Goal: Information Seeking & Learning: Learn about a topic

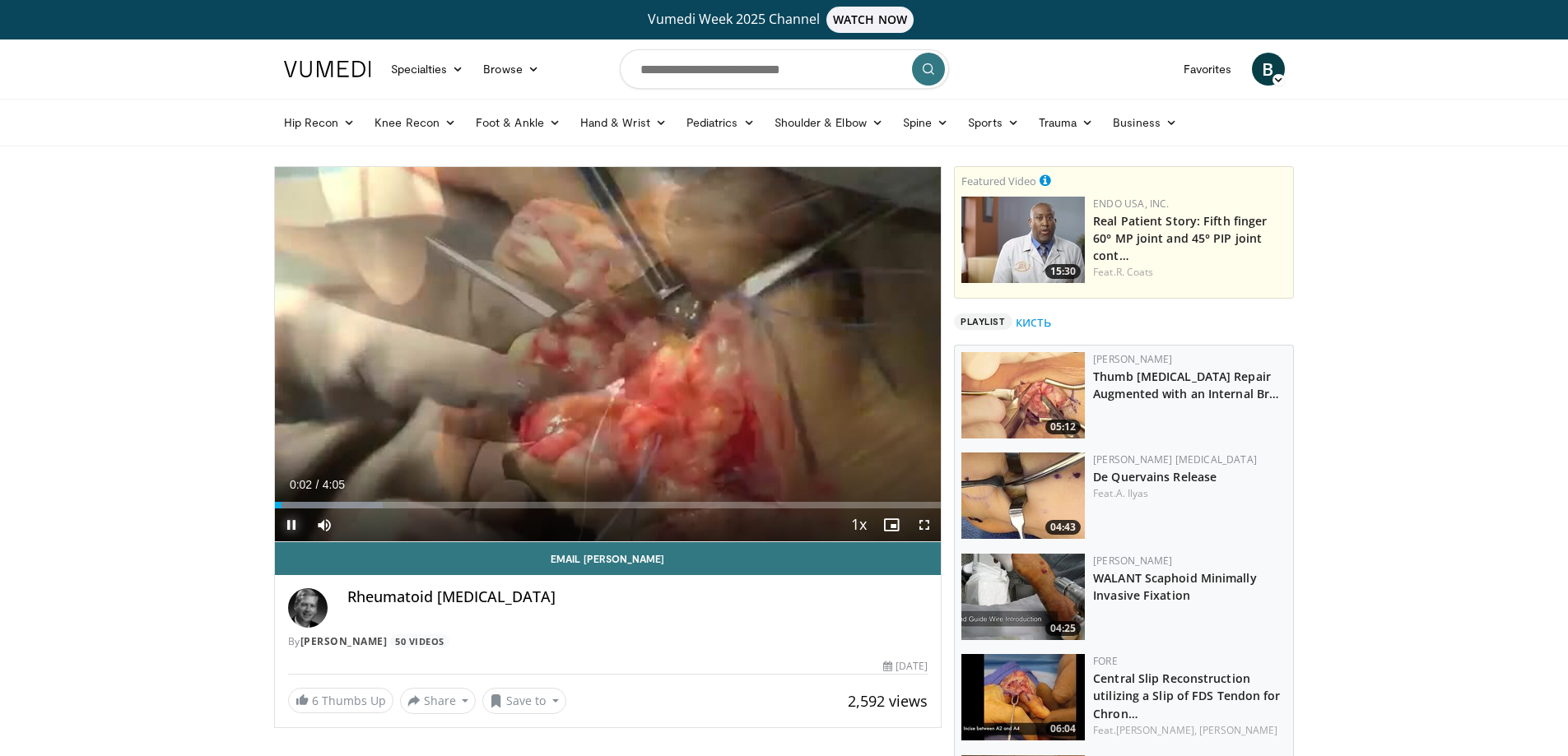
click at [297, 523] on span "Video Player" at bounding box center [291, 524] width 33 height 33
click at [700, 87] on input "Search topics, interventions" at bounding box center [784, 69] width 329 height 40
type input "**********"
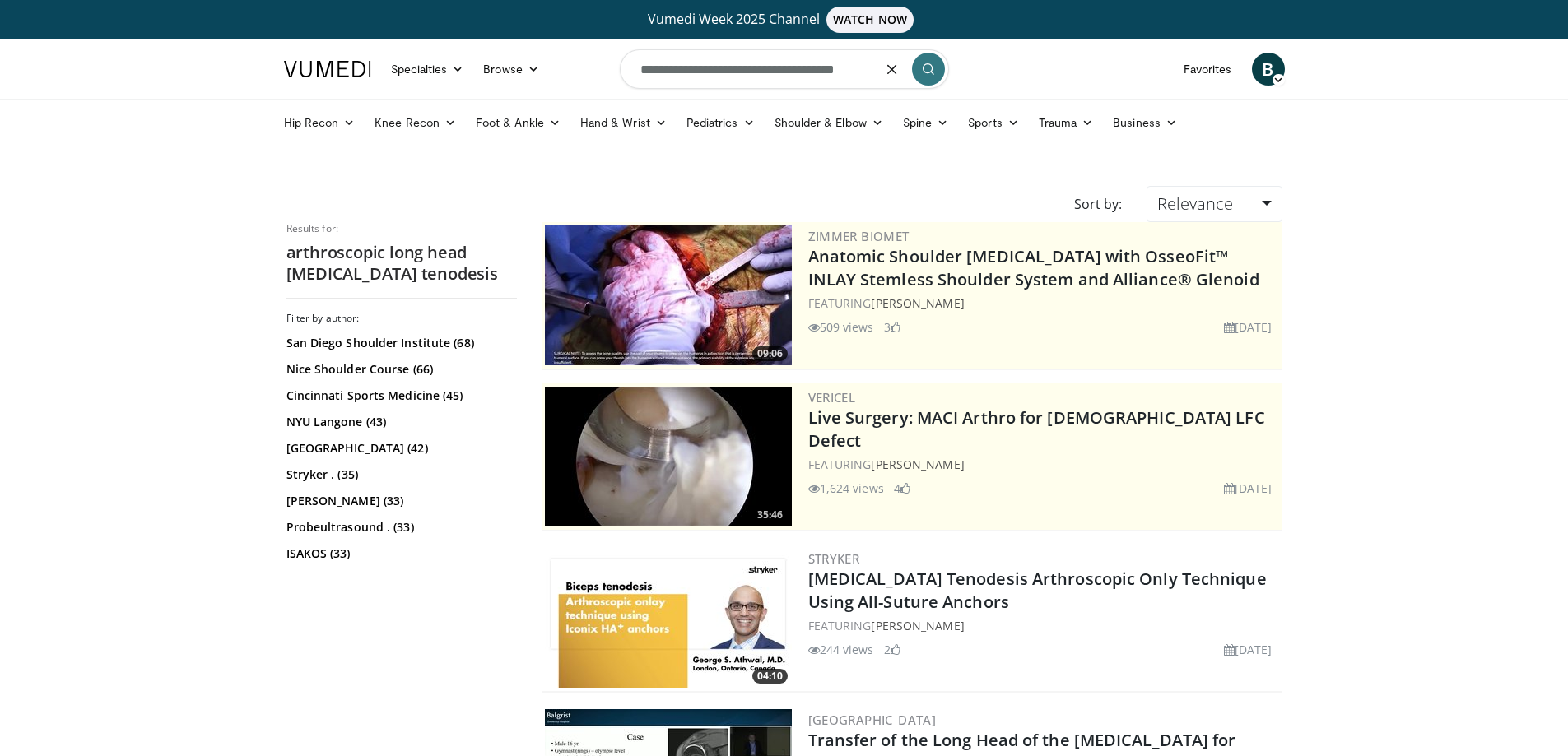
drag, startPoint x: 696, startPoint y: 85, endPoint x: 0, endPoint y: 376, distance: 754.4
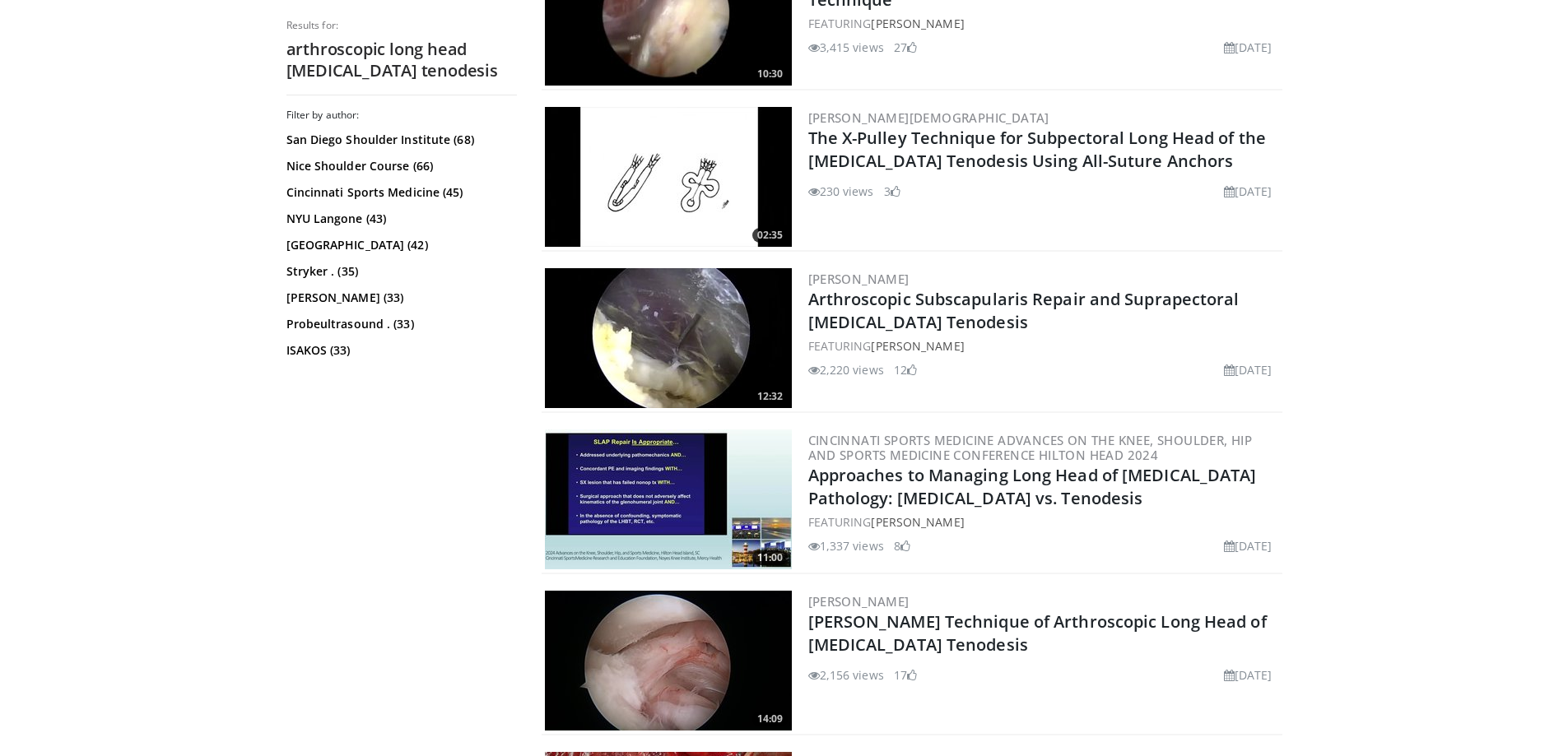
scroll to position [2303, 0]
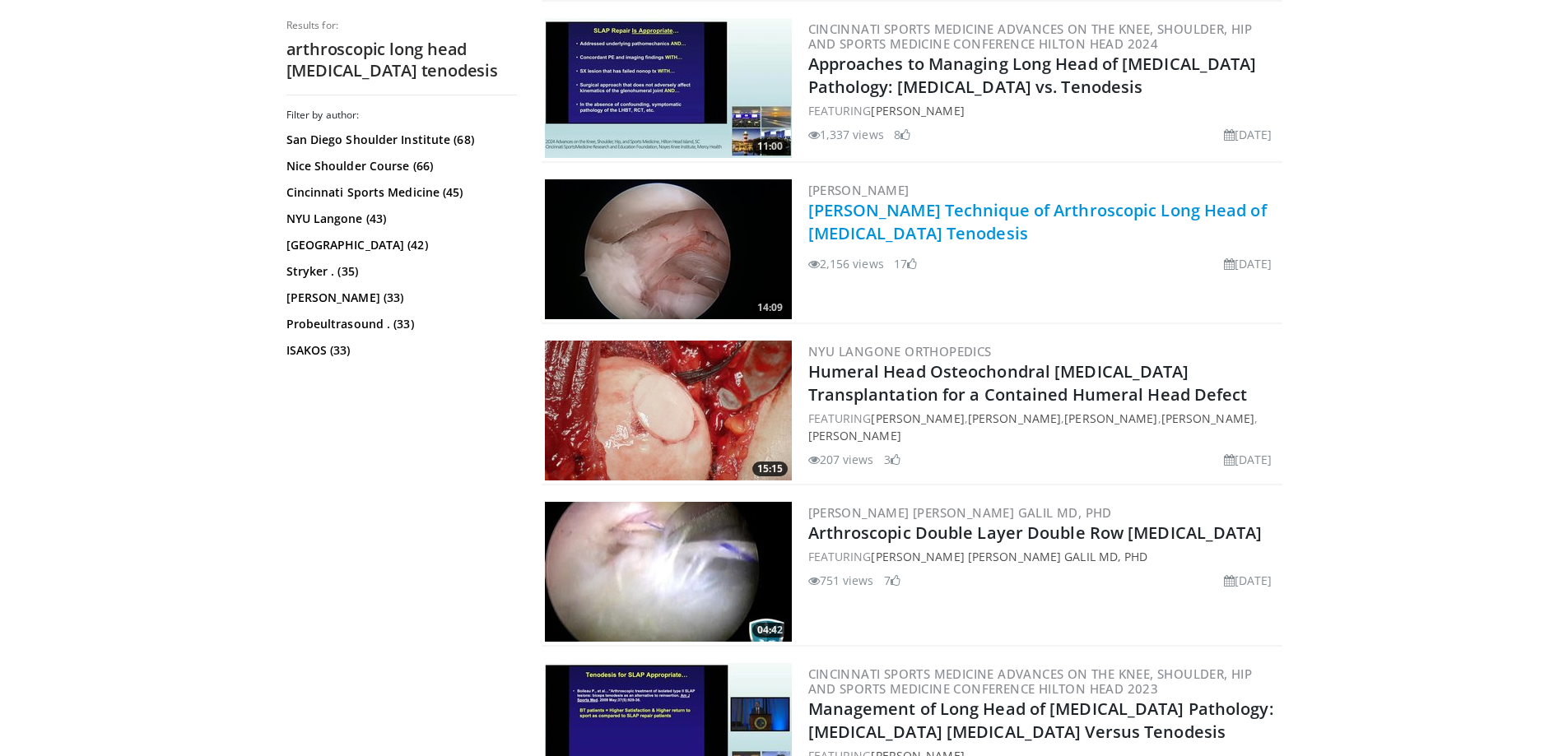
click at [1042, 209] on link "[PERSON_NAME] Technique of Arthroscopic Long Head of [MEDICAL_DATA] Tenodesis" at bounding box center [1037, 221] width 458 height 46
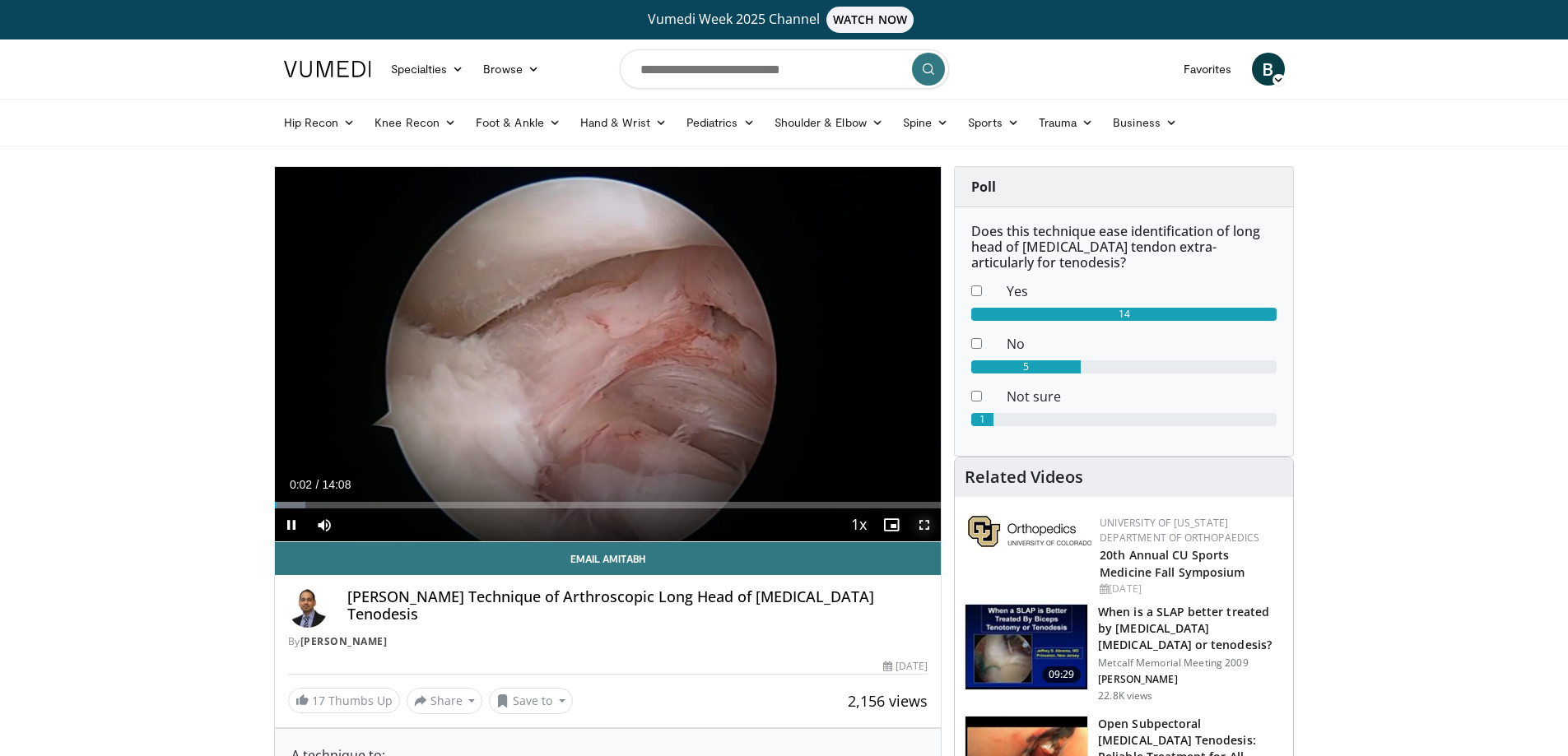
click at [926, 519] on span "Video Player" at bounding box center [923, 524] width 33 height 33
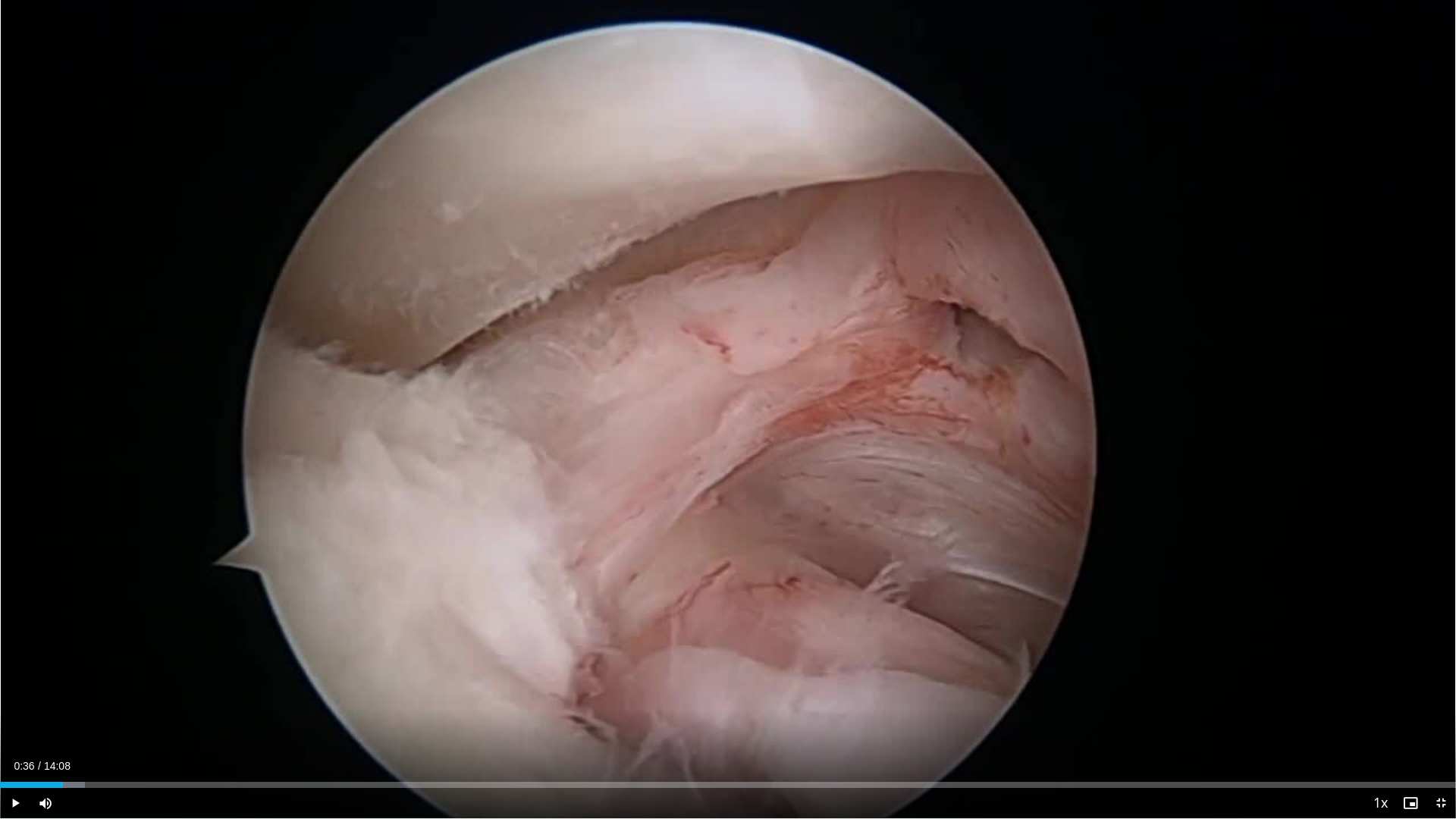
click at [63, 696] on div "Loaded : 5.84% 00:36 00:36" at bounding box center [728, 780] width 1456 height 15
click at [52, 696] on div "Loaded : 7.07% 00:30 00:30" at bounding box center [728, 780] width 1456 height 15
click at [37, 696] on div "Loaded : 8.25% 00:30 00:22" at bounding box center [728, 780] width 1456 height 15
click at [20, 696] on div "Loaded : 8.25% 00:11 00:11" at bounding box center [728, 784] width 1456 height 6
drag, startPoint x: 98, startPoint y: 804, endPoint x: 112, endPoint y: 804, distance: 14.0
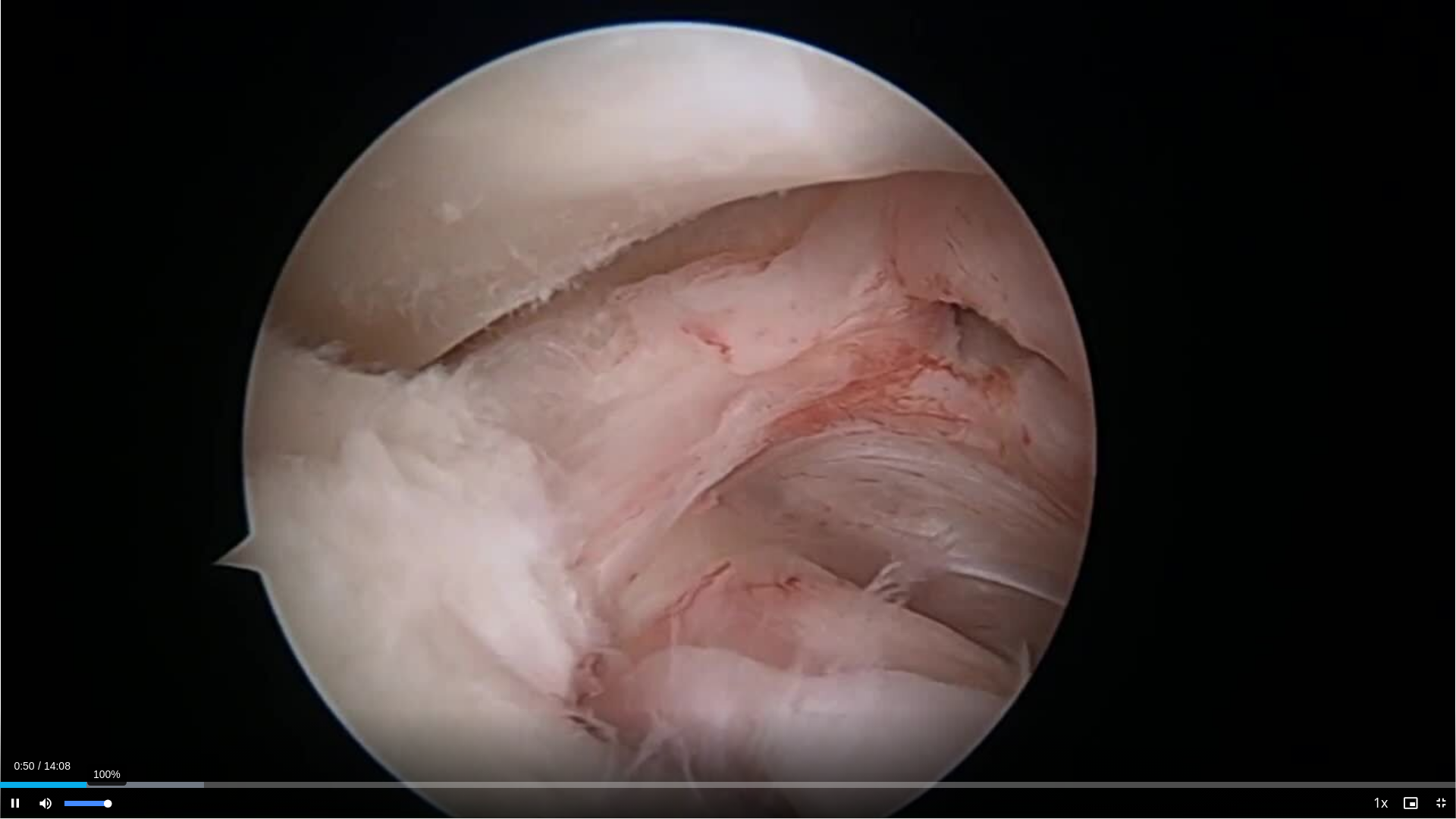
click at [108, 696] on div "Volume Level" at bounding box center [86, 803] width 43 height 5
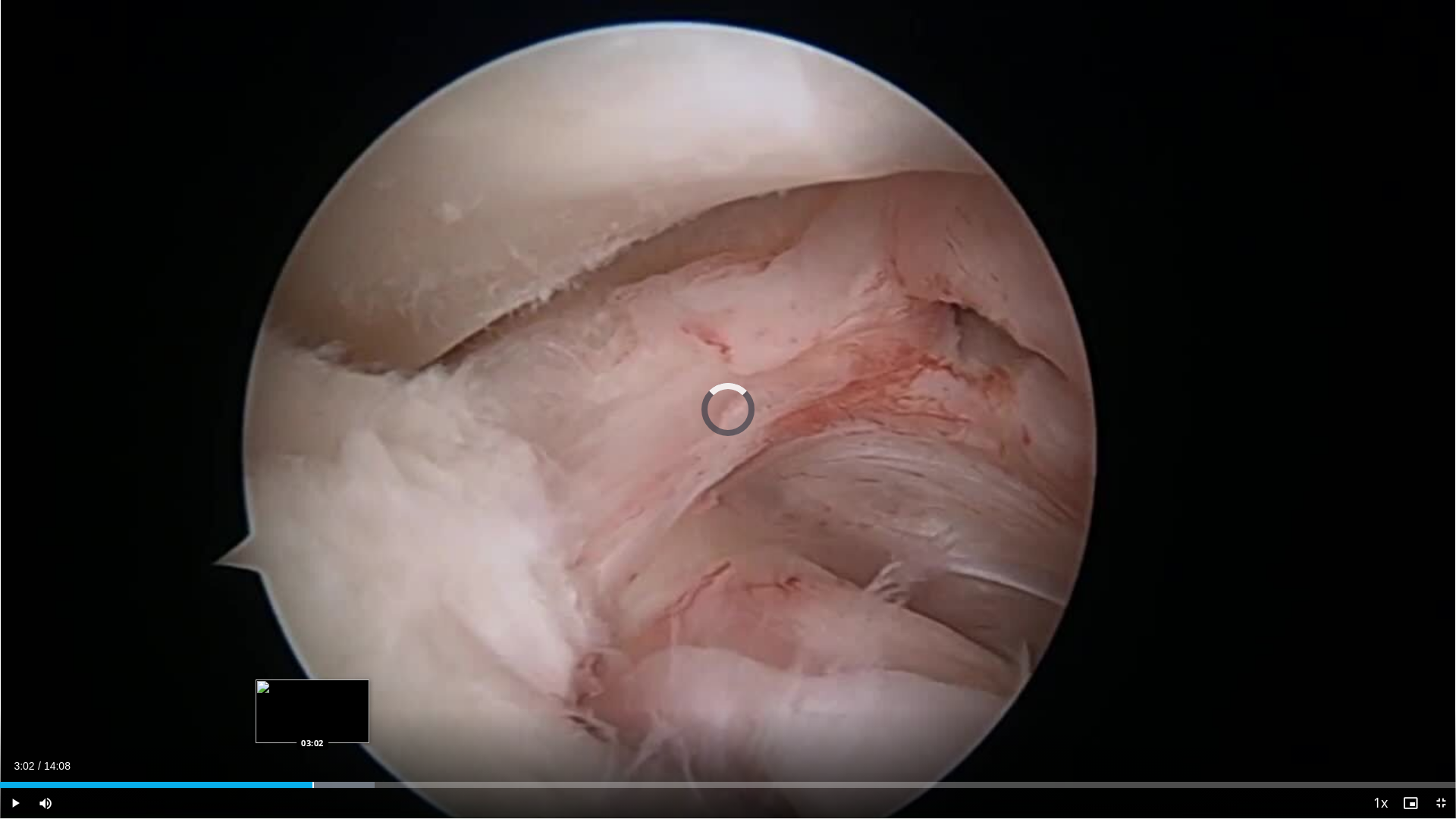
click at [312, 696] on div "Progress Bar" at bounding box center [313, 784] width 2 height 6
click at [336, 696] on div "Current Time 3:06 / Duration 14:08 Pause Skip Backward Skip Forward Mute 46% Lo…" at bounding box center [728, 802] width 1456 height 30
click at [365, 696] on div "Current Time 3:07 / Duration 14:08 Pause Skip Backward Skip Forward Mute 46% Lo…" at bounding box center [728, 802] width 1456 height 30
click at [381, 696] on div "Current Time 3:09 / Duration 14:08 Pause Skip Backward Skip Forward Mute 46% Lo…" at bounding box center [728, 802] width 1456 height 30
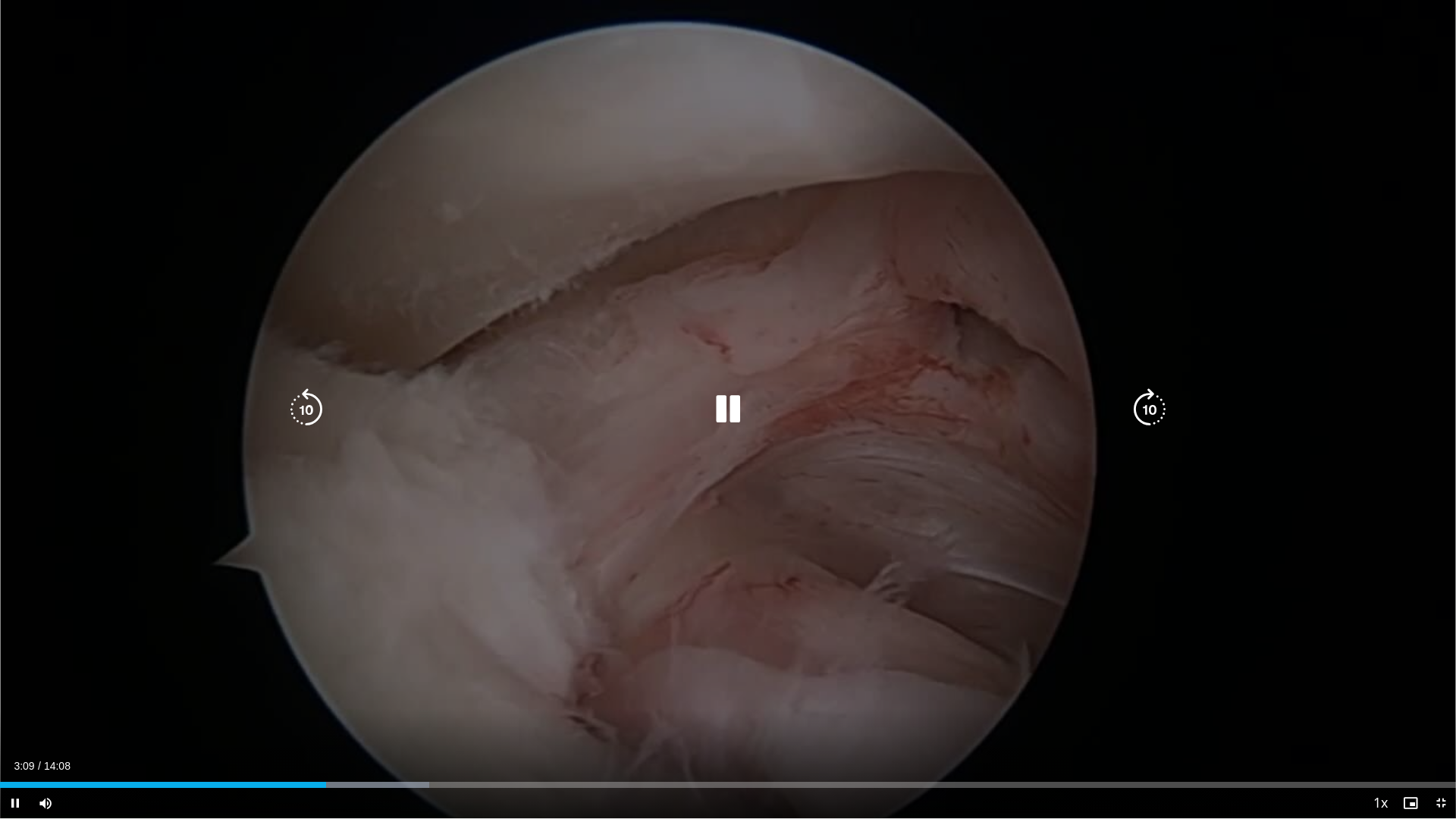
click at [385, 696] on div "Current Time 3:09 / Duration 14:08 Pause Skip Backward Skip Forward Mute 46% Lo…" at bounding box center [728, 802] width 1456 height 30
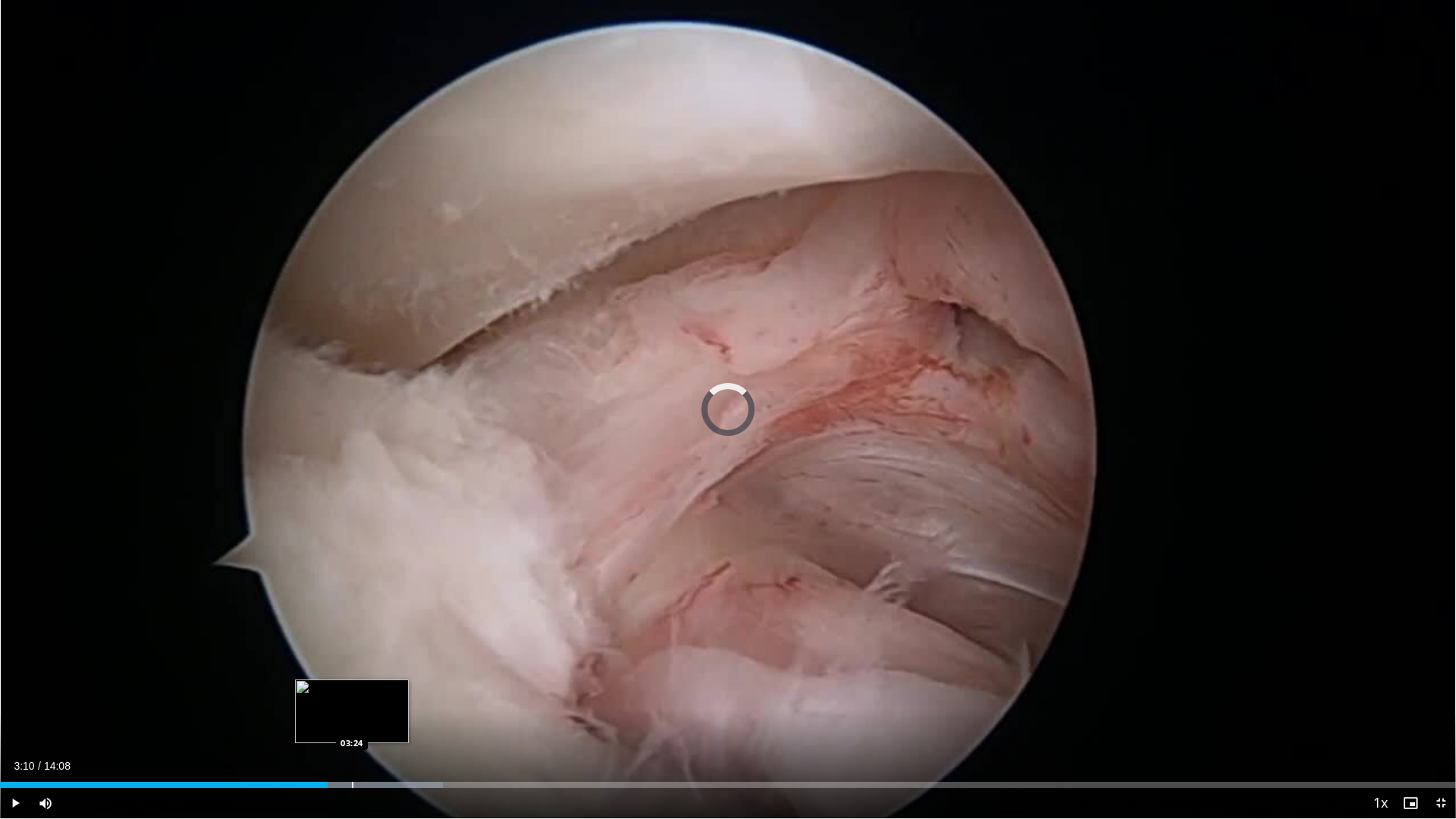
click at [352, 696] on div "Loaded : 30.40% 03:11 03:24" at bounding box center [728, 780] width 1456 height 15
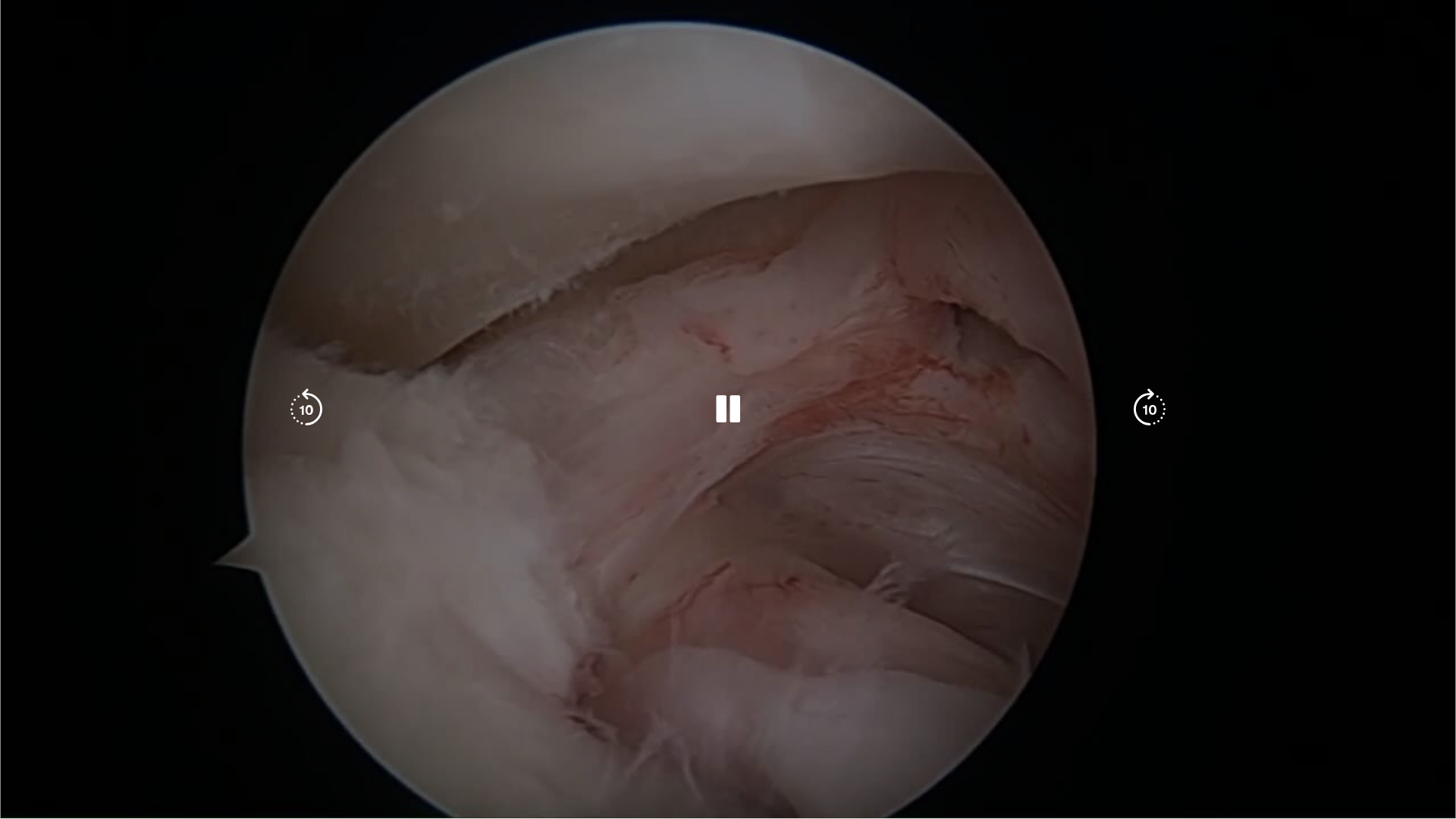
click at [351, 696] on div "10 seconds Tap to unmute" at bounding box center [728, 409] width 1456 height 818
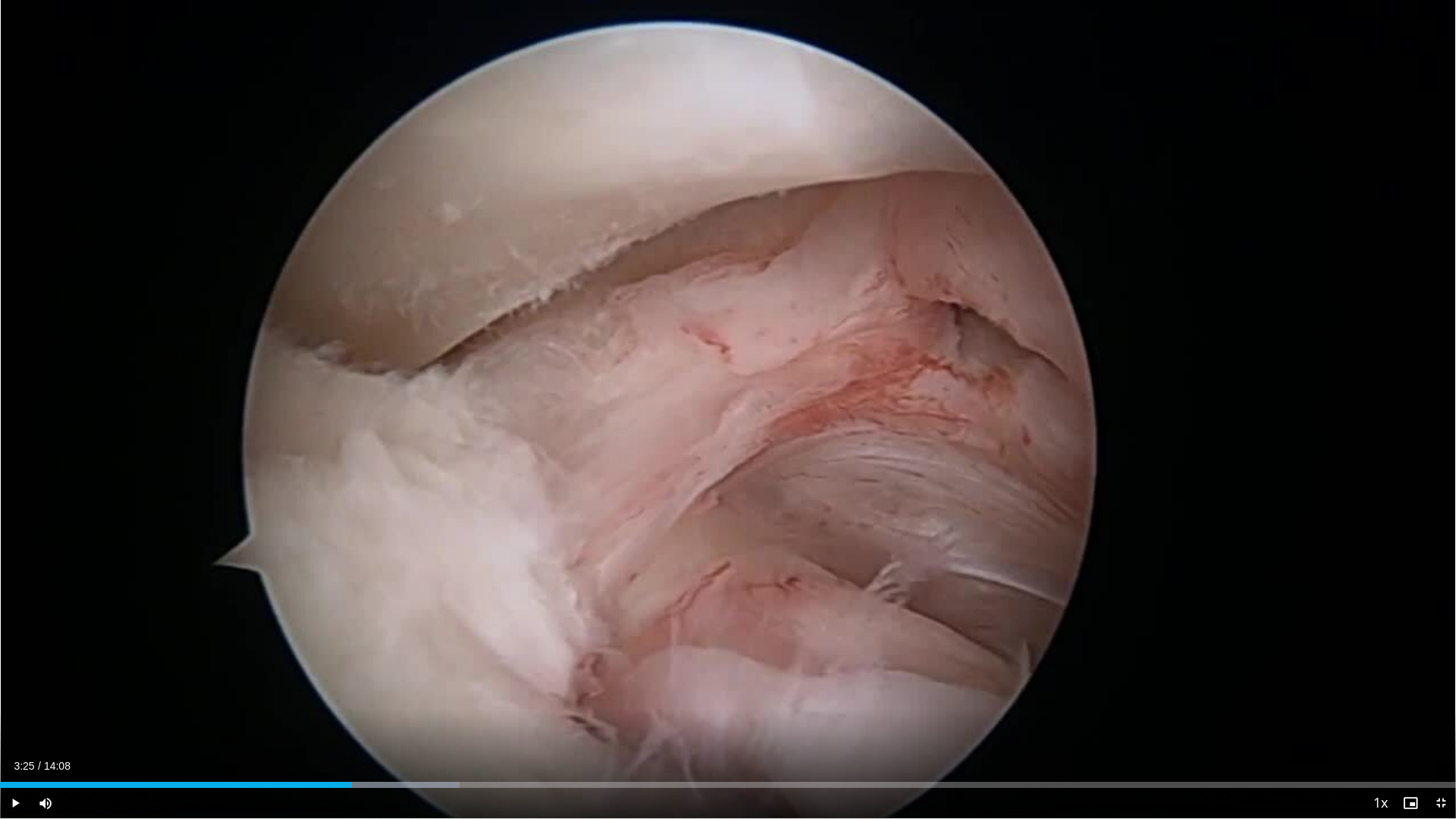
click at [355, 696] on div "Current Time 3:25 / Duration 14:08" at bounding box center [728, 766] width 1456 height 14
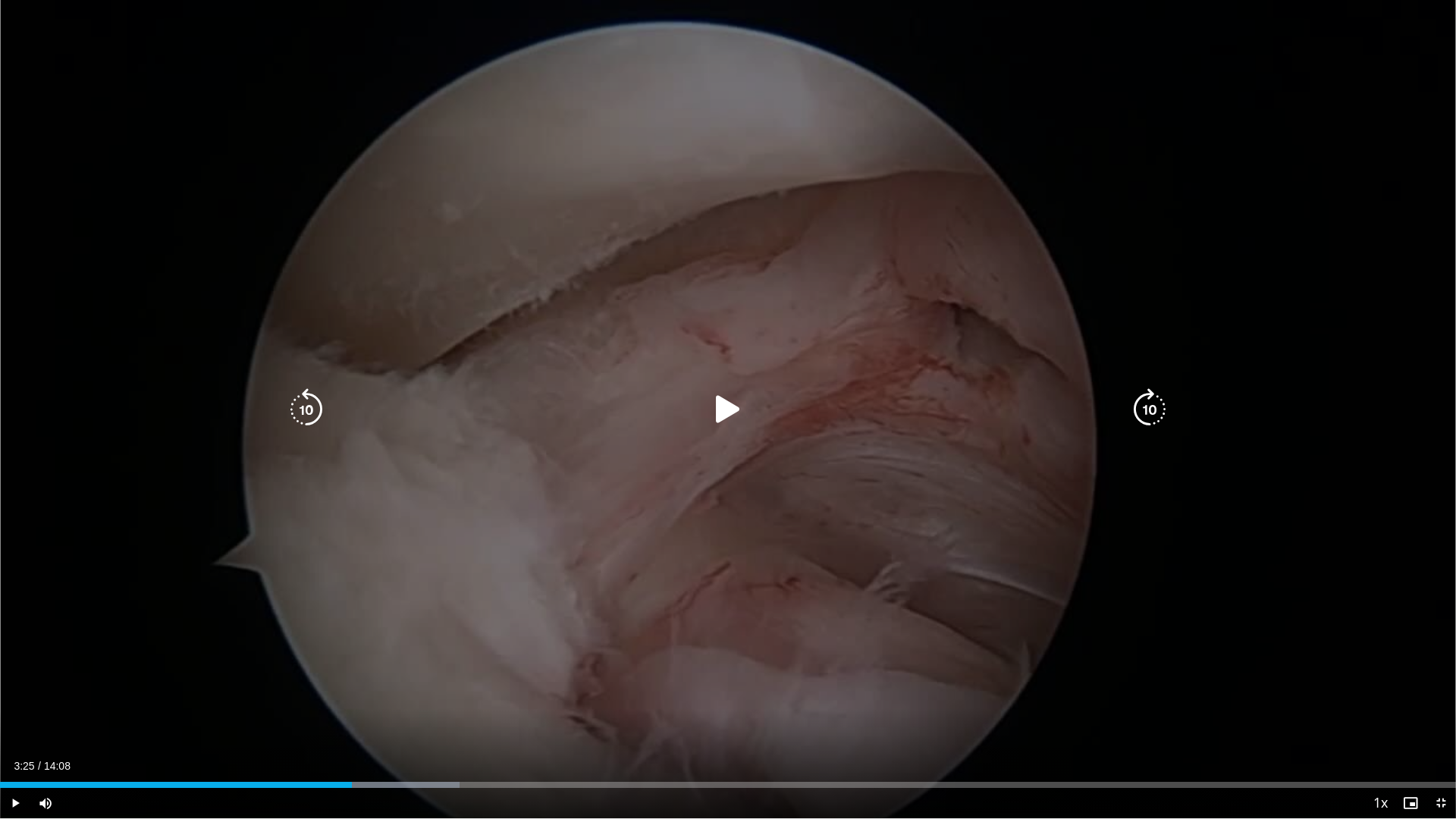
click at [728, 408] on icon "Video Player" at bounding box center [728, 410] width 43 height 43
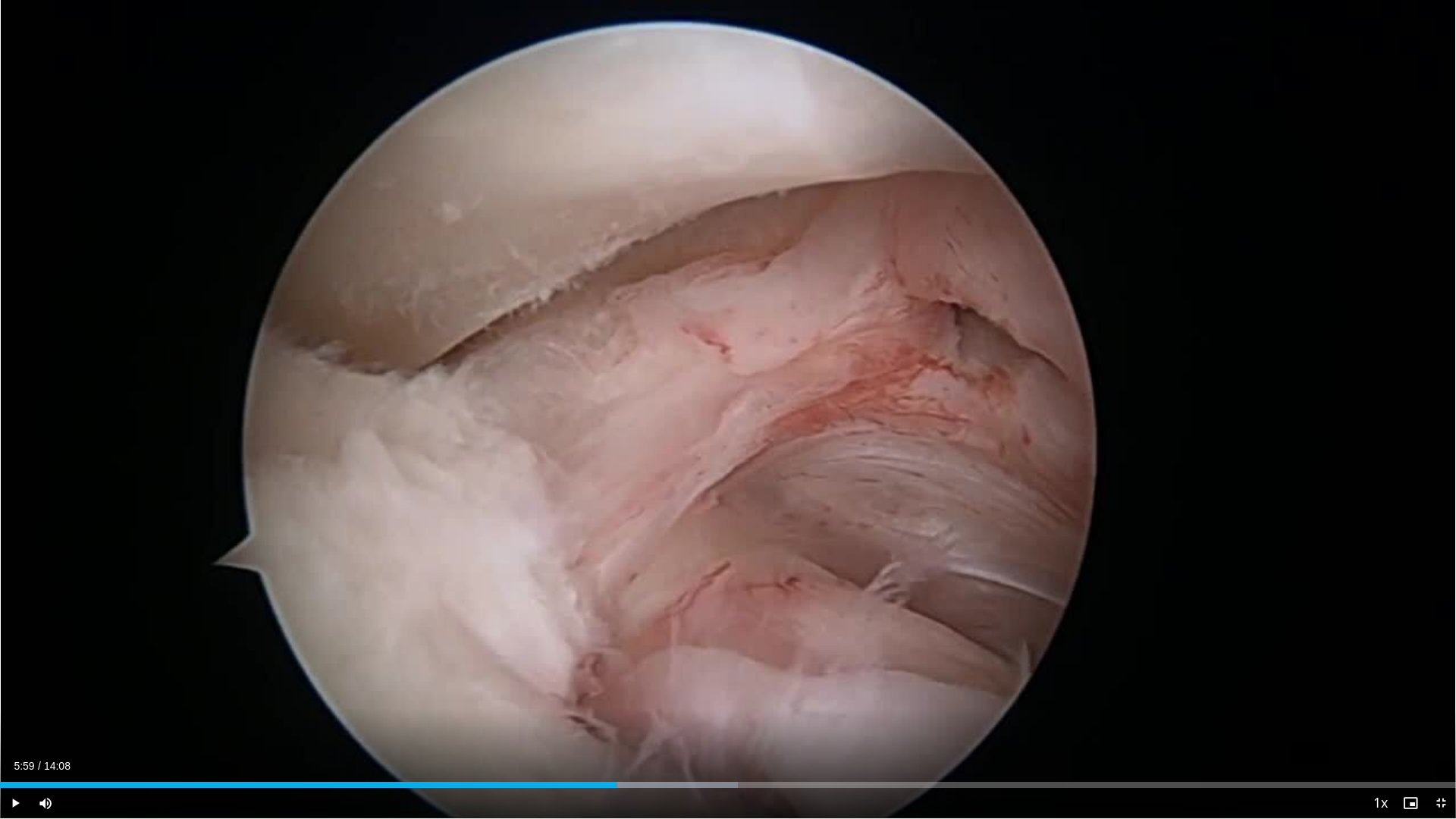
drag, startPoint x: 352, startPoint y: 785, endPoint x: 617, endPoint y: 799, distance: 265.4
click at [617, 696] on div "Current Time 5:59 / Duration 14:08 Play Skip Backward Skip Forward Mute 46% Loa…" at bounding box center [728, 802] width 1456 height 30
drag, startPoint x: 812, startPoint y: 784, endPoint x: 984, endPoint y: 802, distance: 172.9
click at [984, 696] on div "Current Time 9:33 / Duration 14:08 Play Skip Backward Skip Forward Mute 46% Loa…" at bounding box center [728, 802] width 1456 height 30
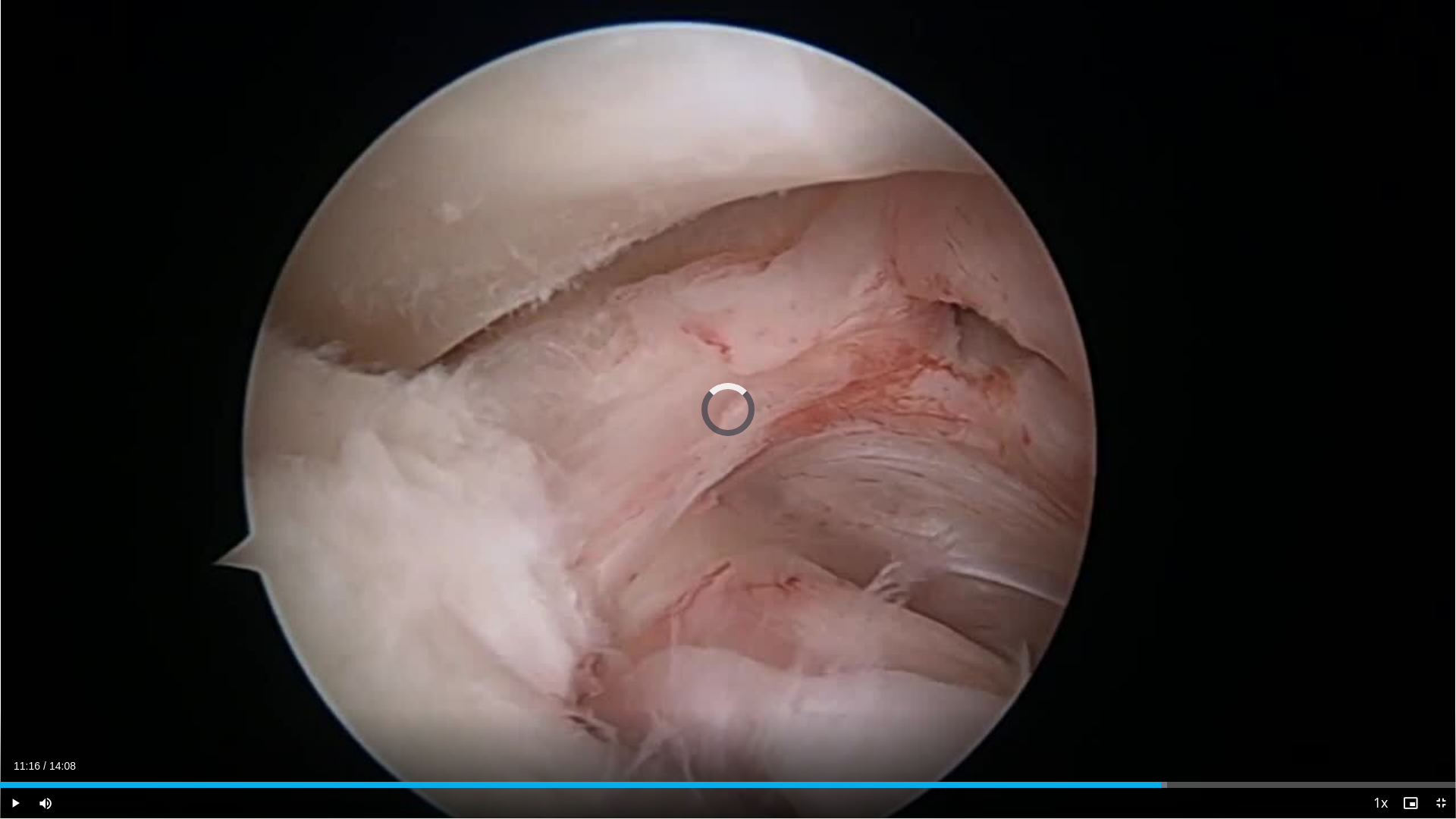
drag, startPoint x: 993, startPoint y: 786, endPoint x: 1155, endPoint y: 798, distance: 162.4
click at [1156, 696] on div "Current Time 11:16 / Duration 14:08 Play Skip Backward Skip Forward Mute 46% Lo…" at bounding box center [728, 802] width 1456 height 30
drag, startPoint x: 1165, startPoint y: 786, endPoint x: 1200, endPoint y: 780, distance: 35.5
click at [1200, 696] on div "Loaded : 87.24% 11:39 11:39" at bounding box center [728, 780] width 1456 height 15
drag, startPoint x: 1215, startPoint y: 783, endPoint x: 1349, endPoint y: 789, distance: 134.1
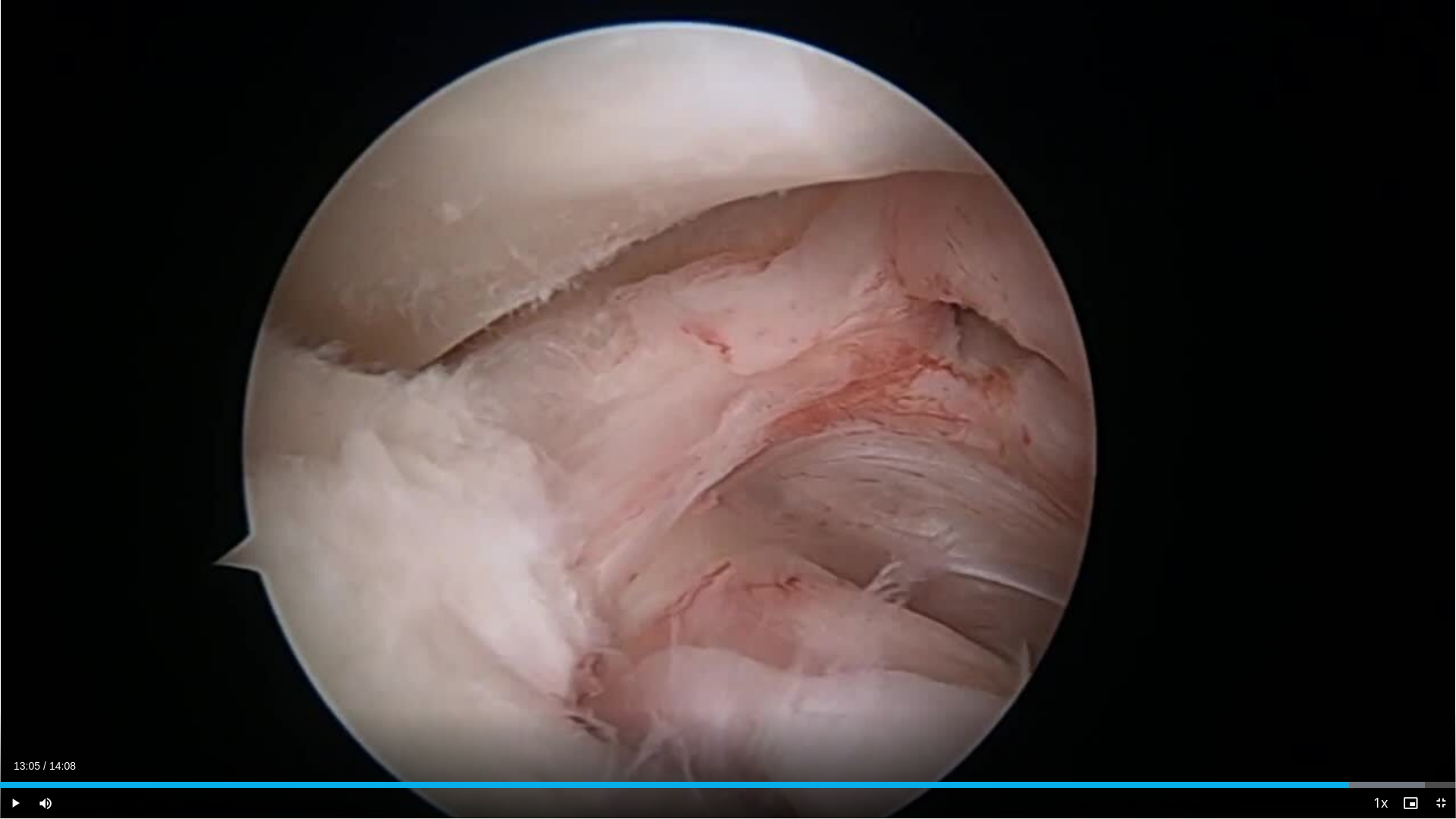
click at [1349, 696] on div "Current Time 13:05 / Duration 14:08 Play Skip Backward Skip Forward Mute 46% Lo…" at bounding box center [728, 802] width 1456 height 30
click at [1368, 696] on video-js "**********" at bounding box center [728, 409] width 1456 height 819
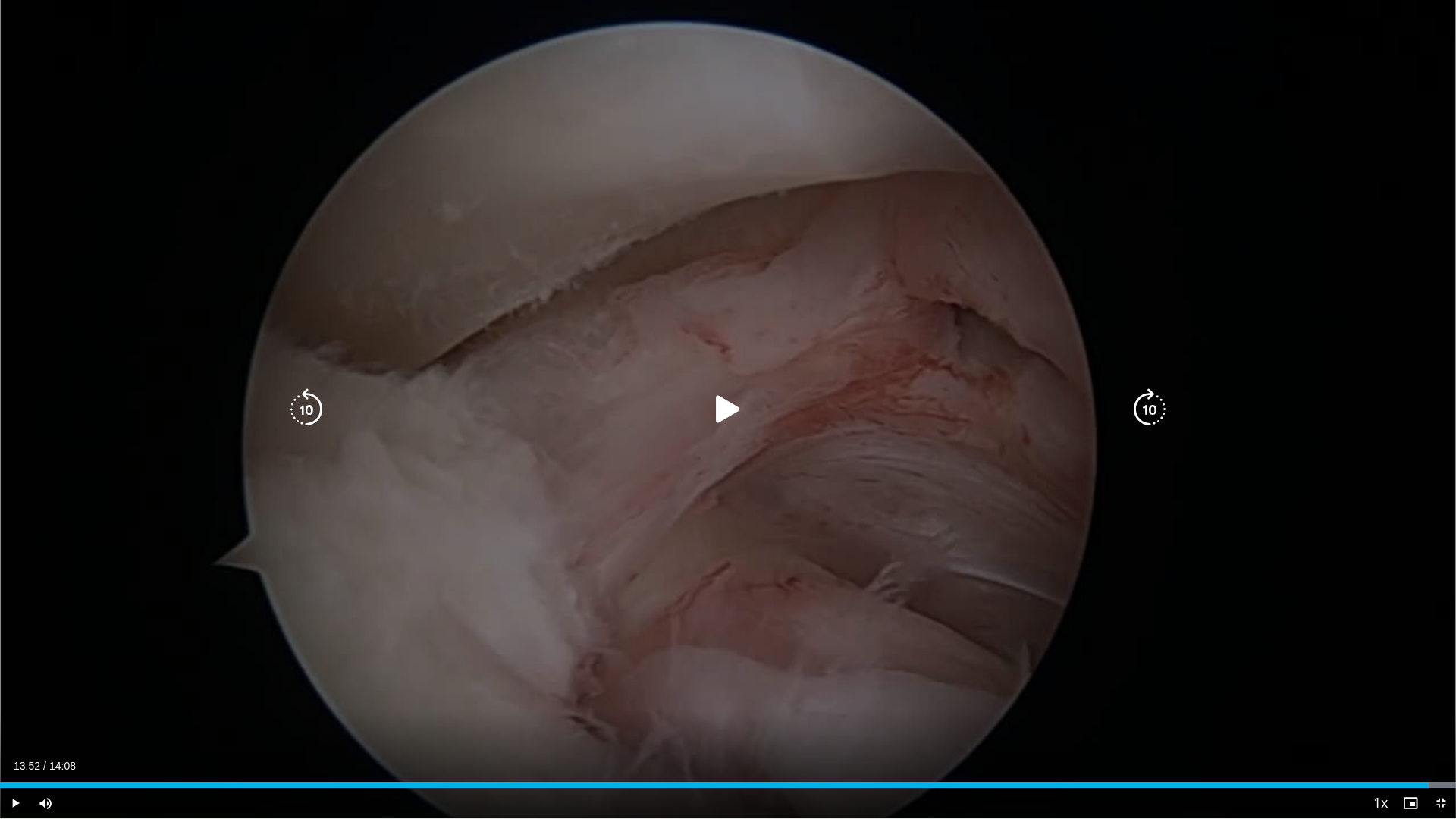
drag, startPoint x: 1359, startPoint y: 786, endPoint x: 1431, endPoint y: 788, distance: 72.0
click at [1431, 696] on div "Current Time 13:52 / Duration 14:08 Play Skip Backward Skip Forward Mute 46% Lo…" at bounding box center [728, 802] width 1456 height 30
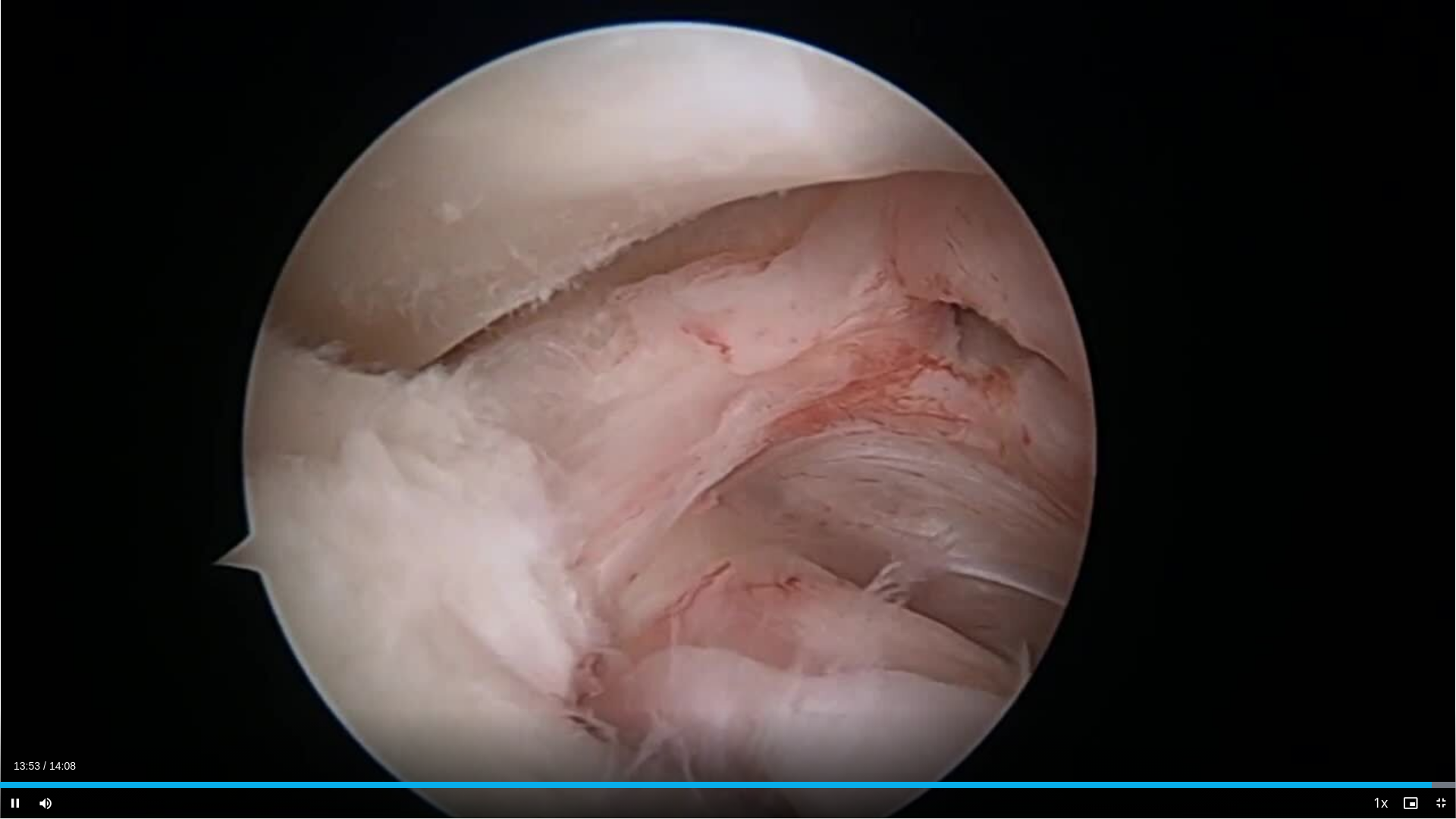
click at [1444, 696] on video-js "**********" at bounding box center [728, 409] width 1456 height 819
click at [1444, 696] on span "Video Player" at bounding box center [1440, 802] width 30 height 30
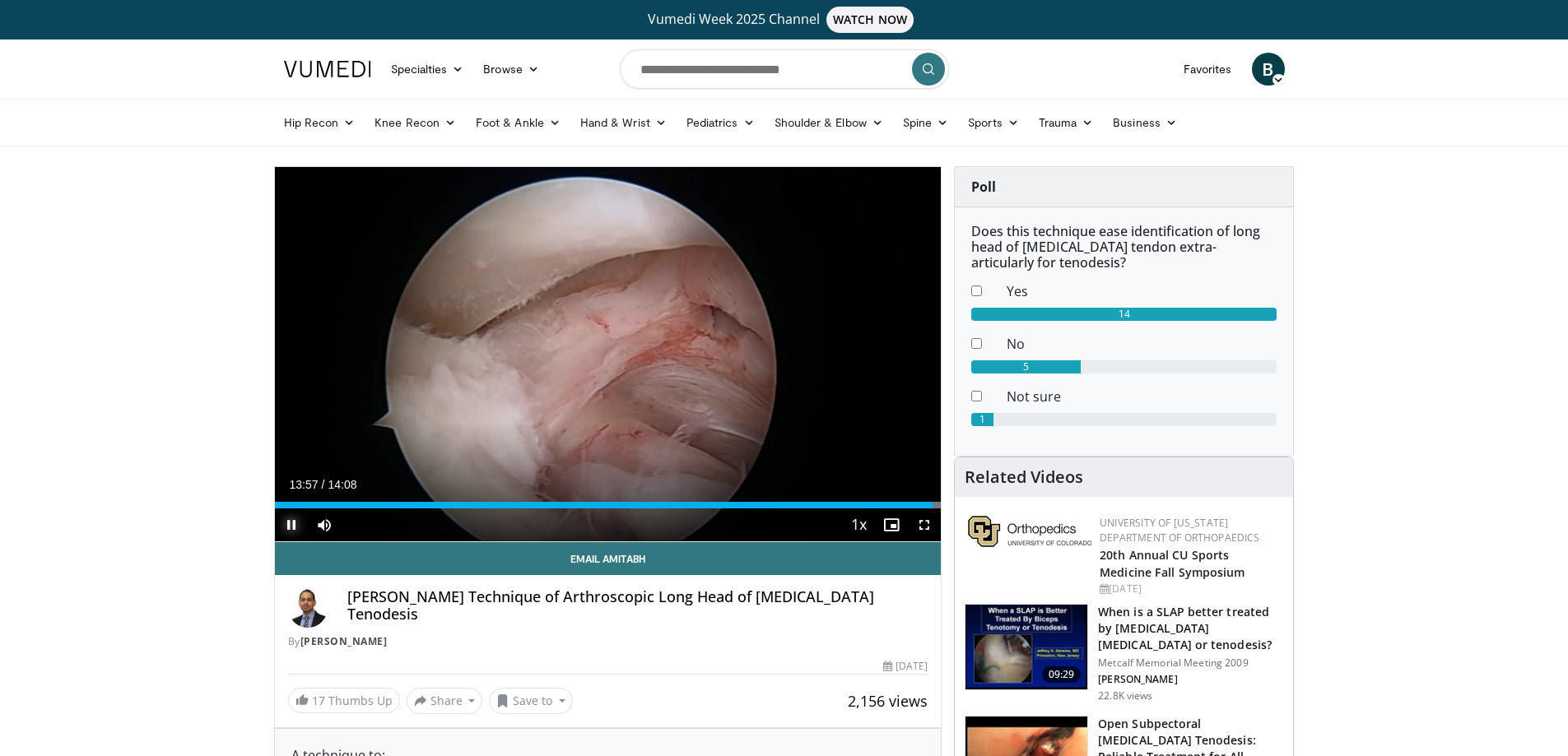
click at [285, 523] on span "Video Player" at bounding box center [291, 524] width 33 height 33
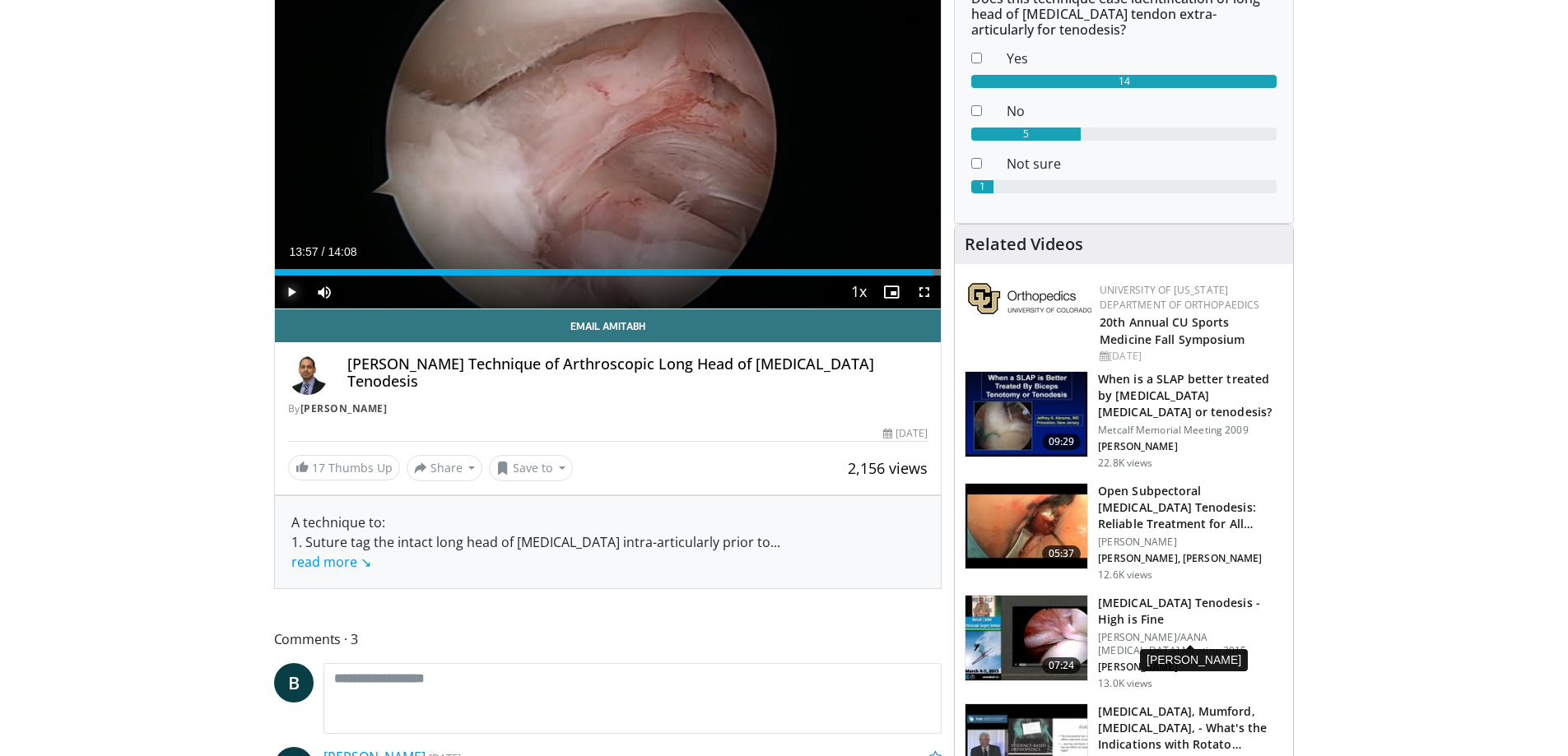
scroll to position [329, 0]
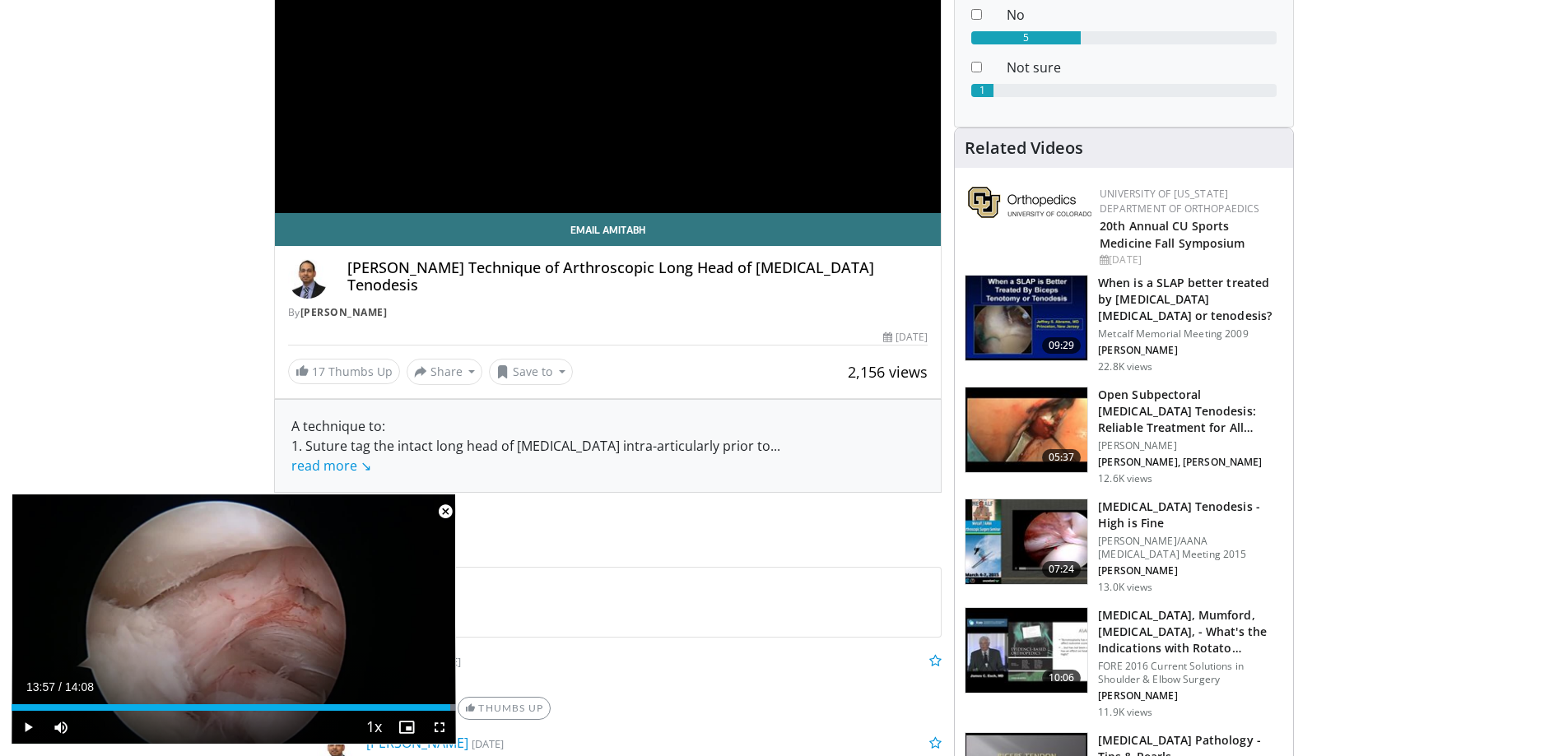
click at [1166, 502] on h3 "[MEDICAL_DATA] Tenodesis - High is Fine" at bounding box center [1190, 515] width 185 height 33
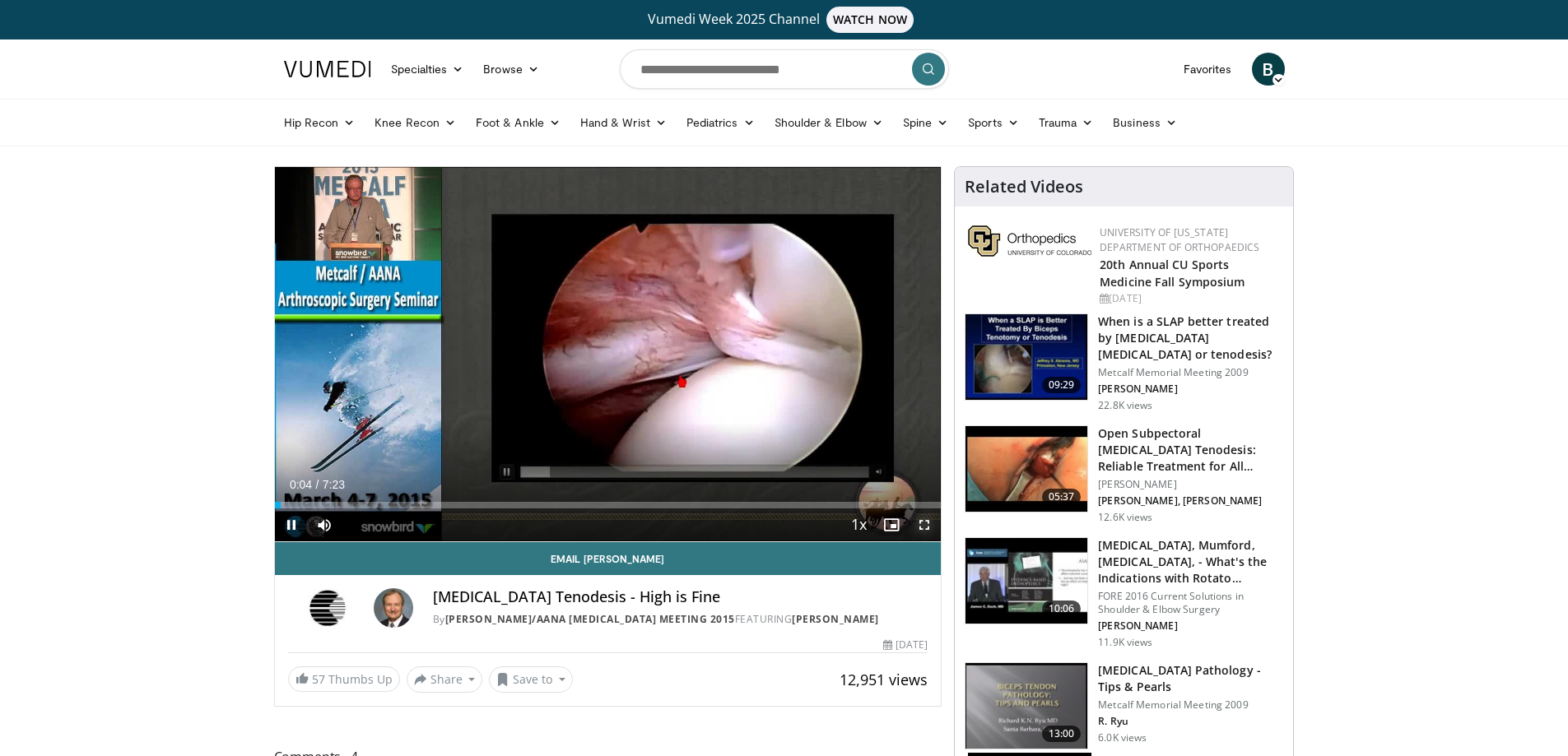
click at [932, 527] on span "Video Player" at bounding box center [923, 524] width 33 height 33
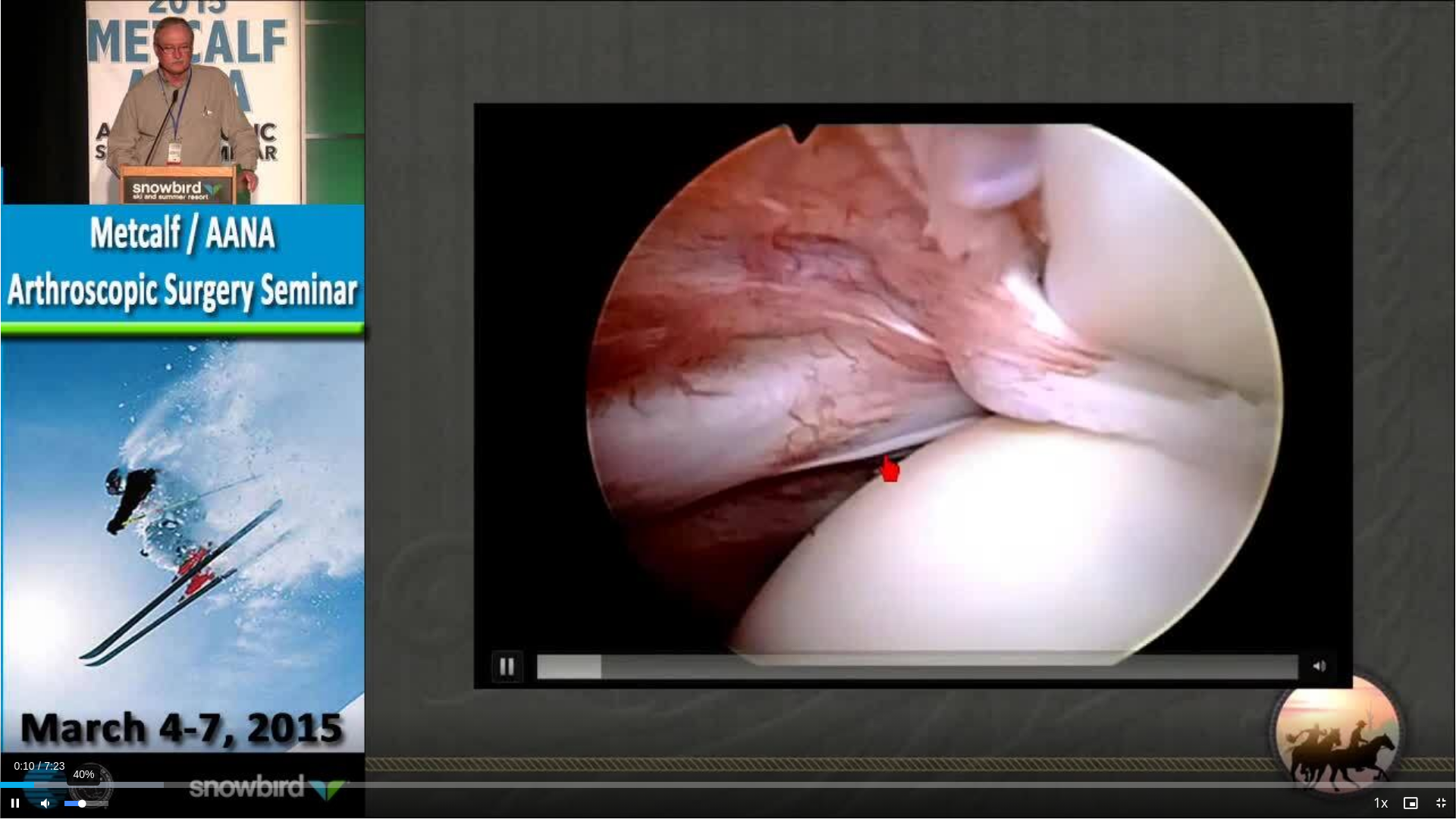
drag, startPoint x: 74, startPoint y: 810, endPoint x: 82, endPoint y: 804, distance: 10.0
click at [82, 696] on div "40%" at bounding box center [86, 802] width 53 height 30
click at [10, 696] on div "Loaded : 15.73% 0:16 0:03" at bounding box center [728, 780] width 1456 height 15
click at [27, 696] on div "Loaded : 15.73% 0:08 0:08" at bounding box center [728, 780] width 1456 height 15
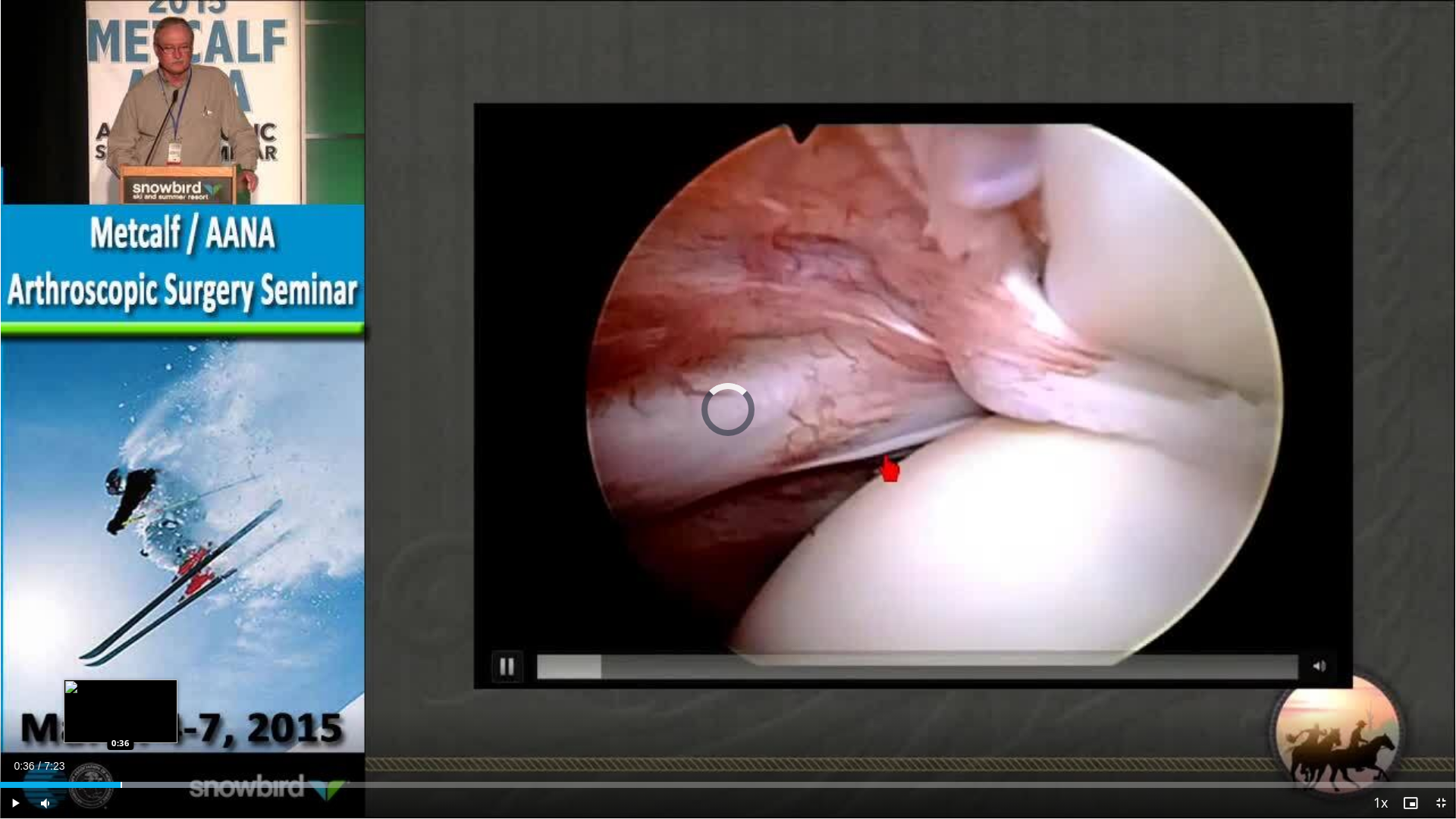
click at [121, 696] on div "Progress Bar" at bounding box center [122, 784] width 2 height 6
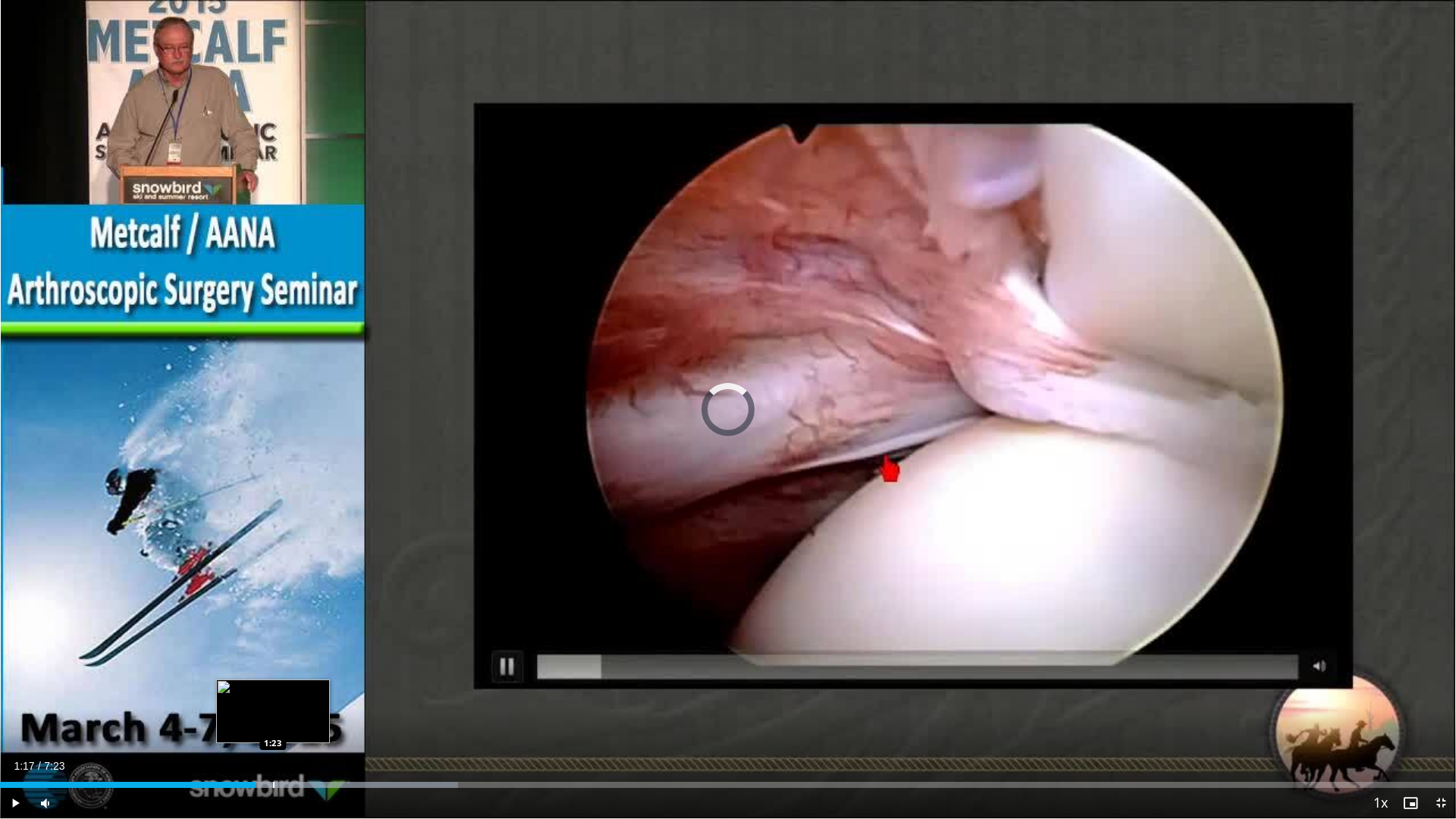
click at [274, 696] on div "Progress Bar" at bounding box center [274, 784] width 2 height 6
click at [291, 696] on div "Progress Bar" at bounding box center [292, 784] width 2 height 6
click at [326, 696] on div "Progress Bar" at bounding box center [326, 784] width 2 height 6
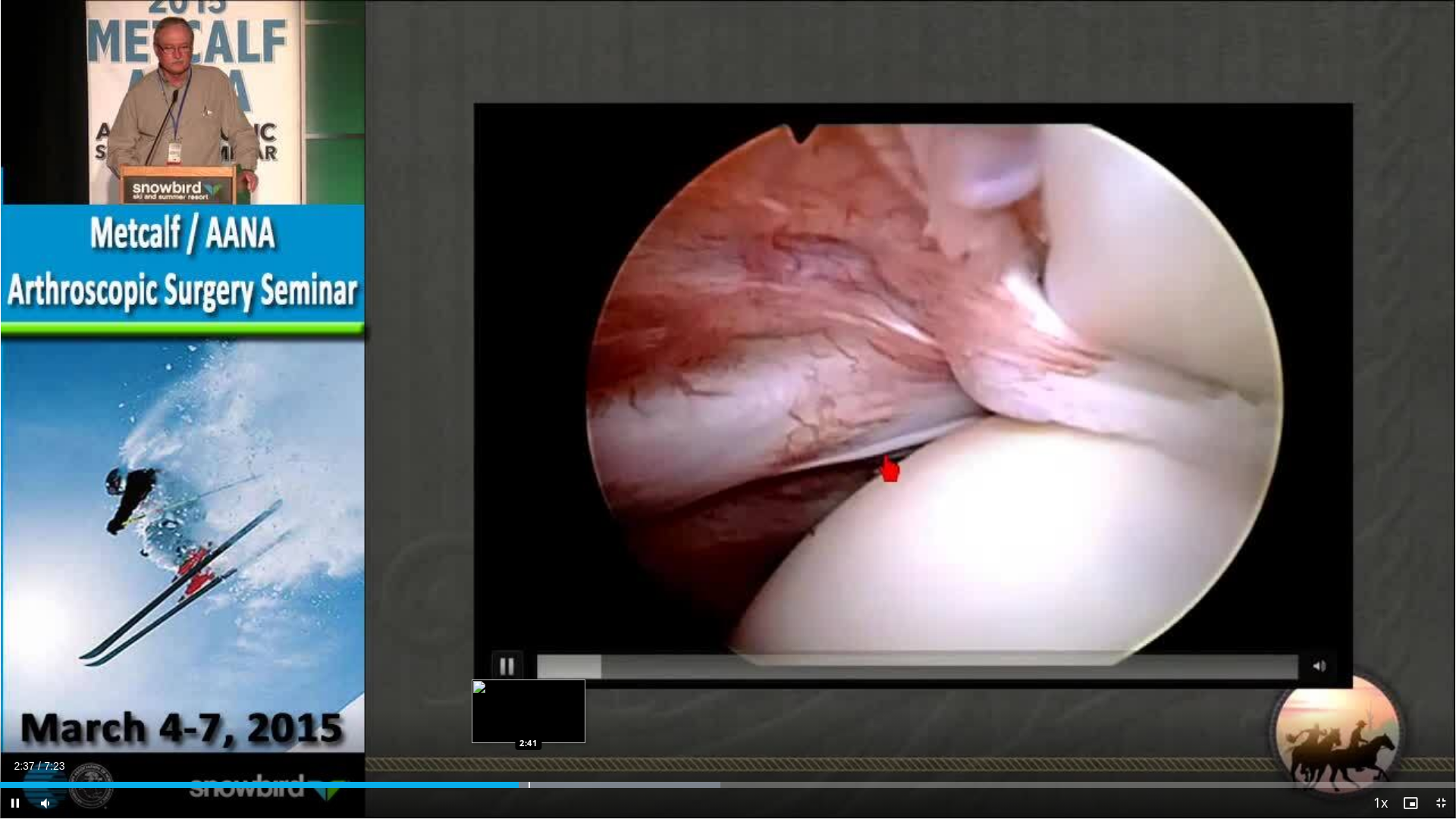
click at [528, 696] on div "Progress Bar" at bounding box center [558, 784] width 324 height 6
click at [540, 696] on div "Progress Bar" at bounding box center [539, 784] width 2 height 6
click at [556, 696] on div "Progress Bar" at bounding box center [556, 784] width 2 height 6
click at [572, 696] on div "Progress Bar" at bounding box center [573, 784] width 2 height 6
click at [585, 696] on div "Progress Bar" at bounding box center [585, 784] width 2 height 6
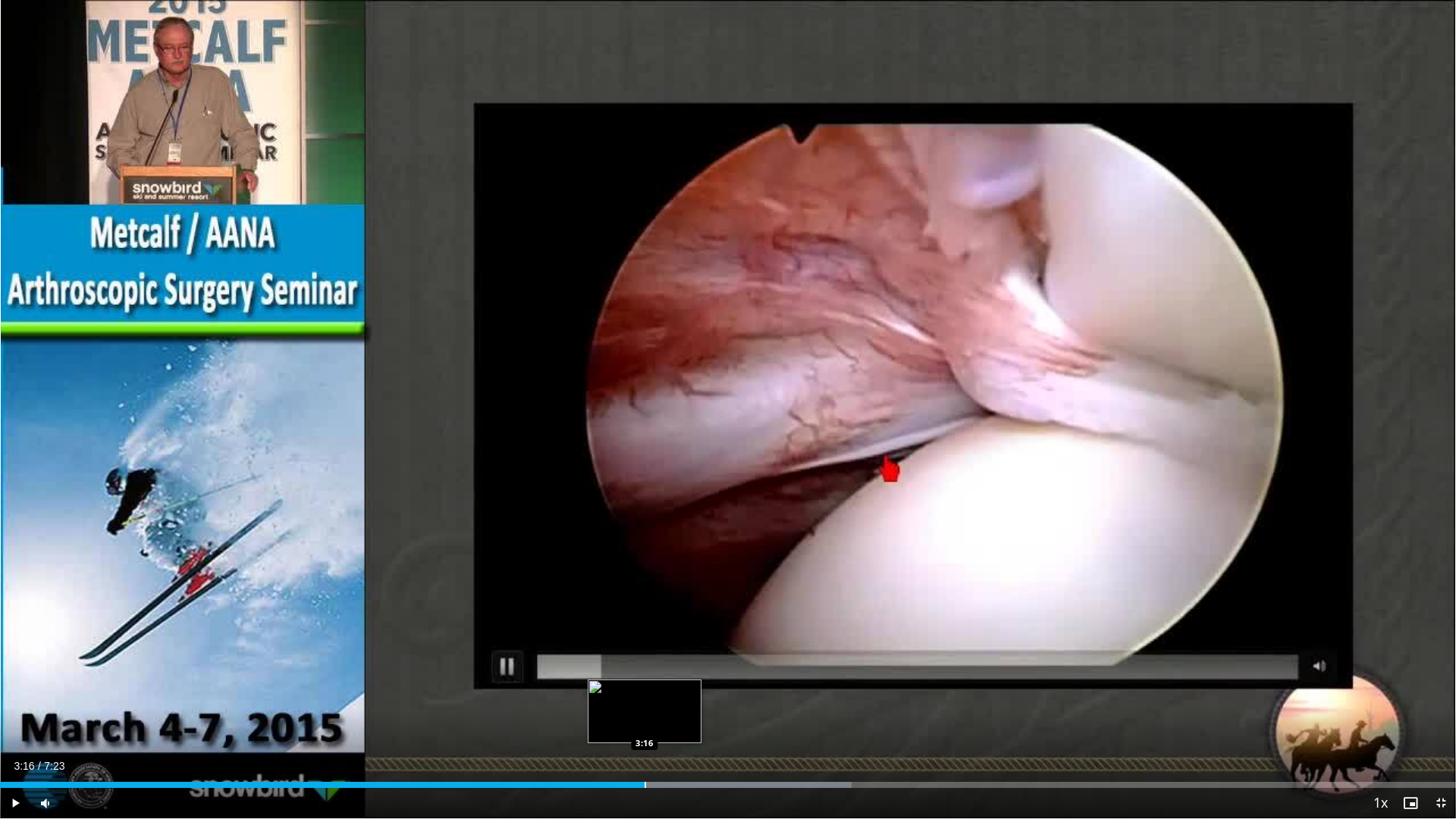
click at [645, 696] on div "Progress Bar" at bounding box center [645, 784] width 2 height 6
click at [673, 696] on div "Progress Bar" at bounding box center [674, 784] width 2 height 6
drag, startPoint x: 680, startPoint y: 783, endPoint x: 687, endPoint y: 784, distance: 7.1
click at [683, 696] on div "Loaded : 60.73% 3:27 3:27" at bounding box center [728, 784] width 1456 height 6
click at [698, 696] on div "Progress Bar" at bounding box center [698, 784] width 2 height 6
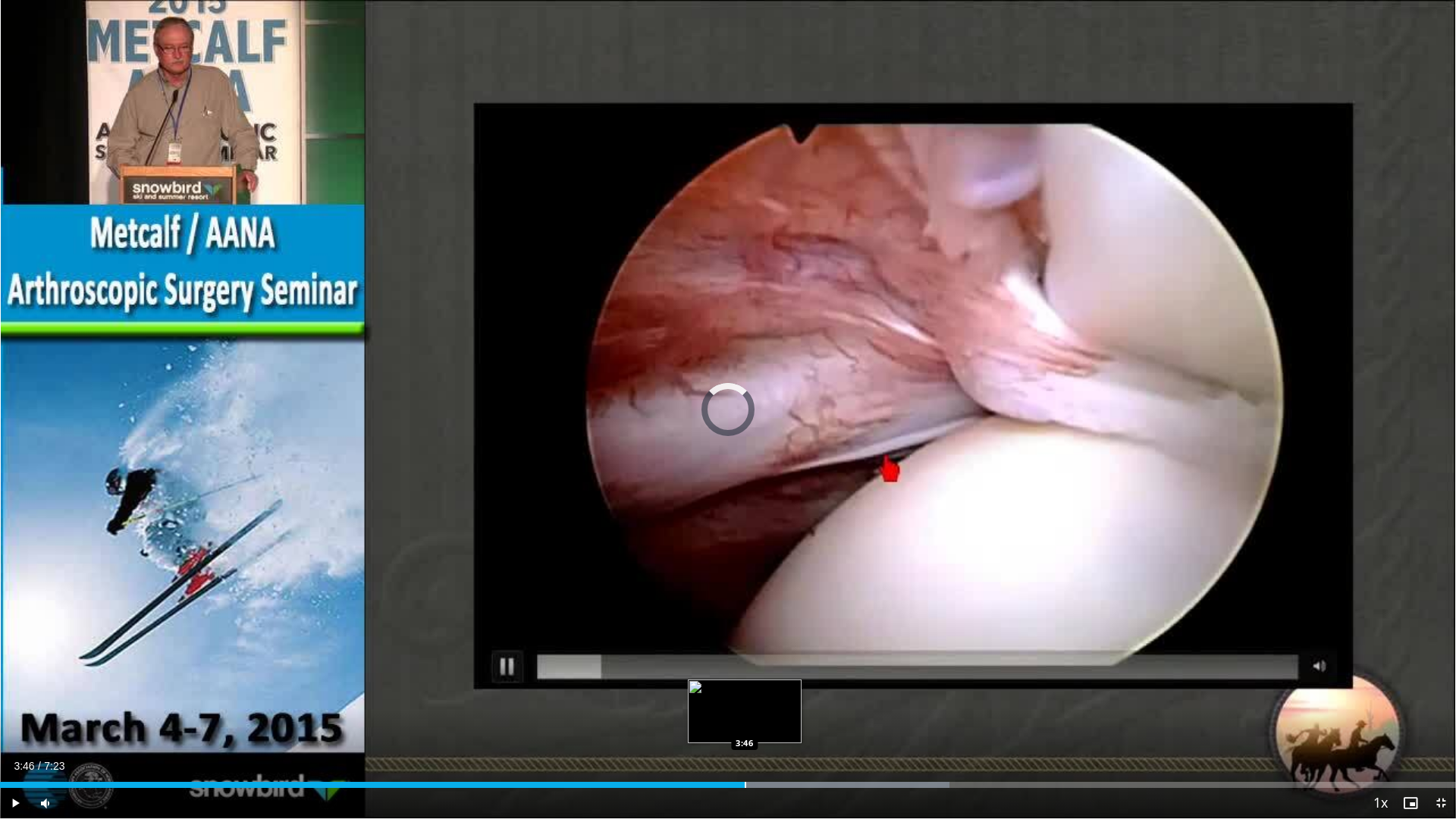
drag, startPoint x: 745, startPoint y: 786, endPoint x: 752, endPoint y: 786, distance: 7.0
click at [747, 696] on div "Loaded : 65.23% 3:46 3:46" at bounding box center [728, 784] width 1456 height 6
click at [781, 696] on div "Current Time 3:57 / Duration 7:23 Play Skip Backward Skip Forward Mute 40% Load…" at bounding box center [728, 802] width 1456 height 30
click at [784, 696] on div "Current Time 3:58 / Duration 7:23 Pause Skip Backward Skip Forward Mute 40% Loa…" at bounding box center [728, 802] width 1456 height 30
click at [799, 696] on div "Progress Bar" at bounding box center [798, 784] width 2 height 6
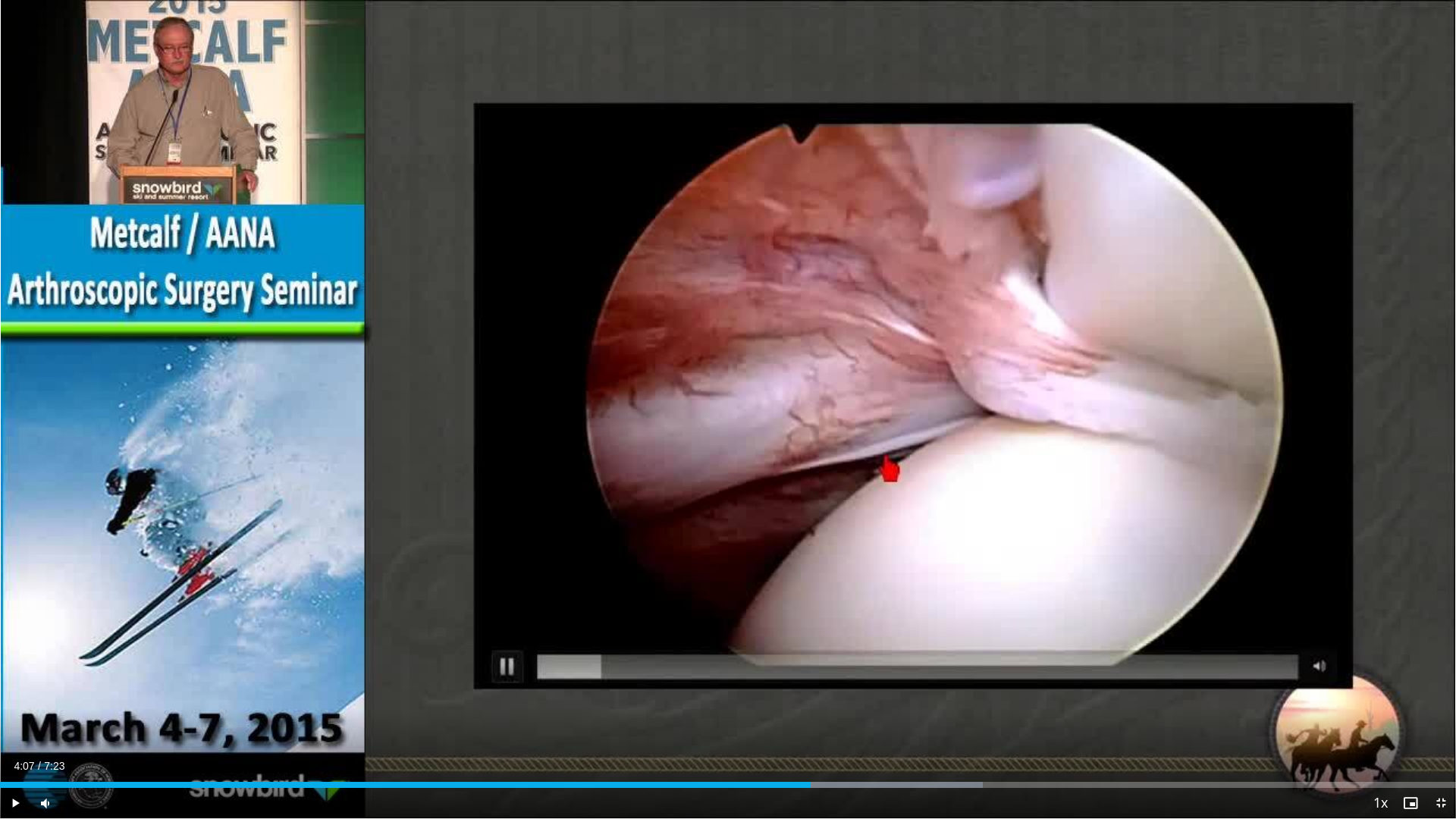
click at [813, 696] on div "Current Time 4:07 / Duration 7:23 Play Skip Backward Skip Forward Mute 40% Load…" at bounding box center [728, 802] width 1456 height 30
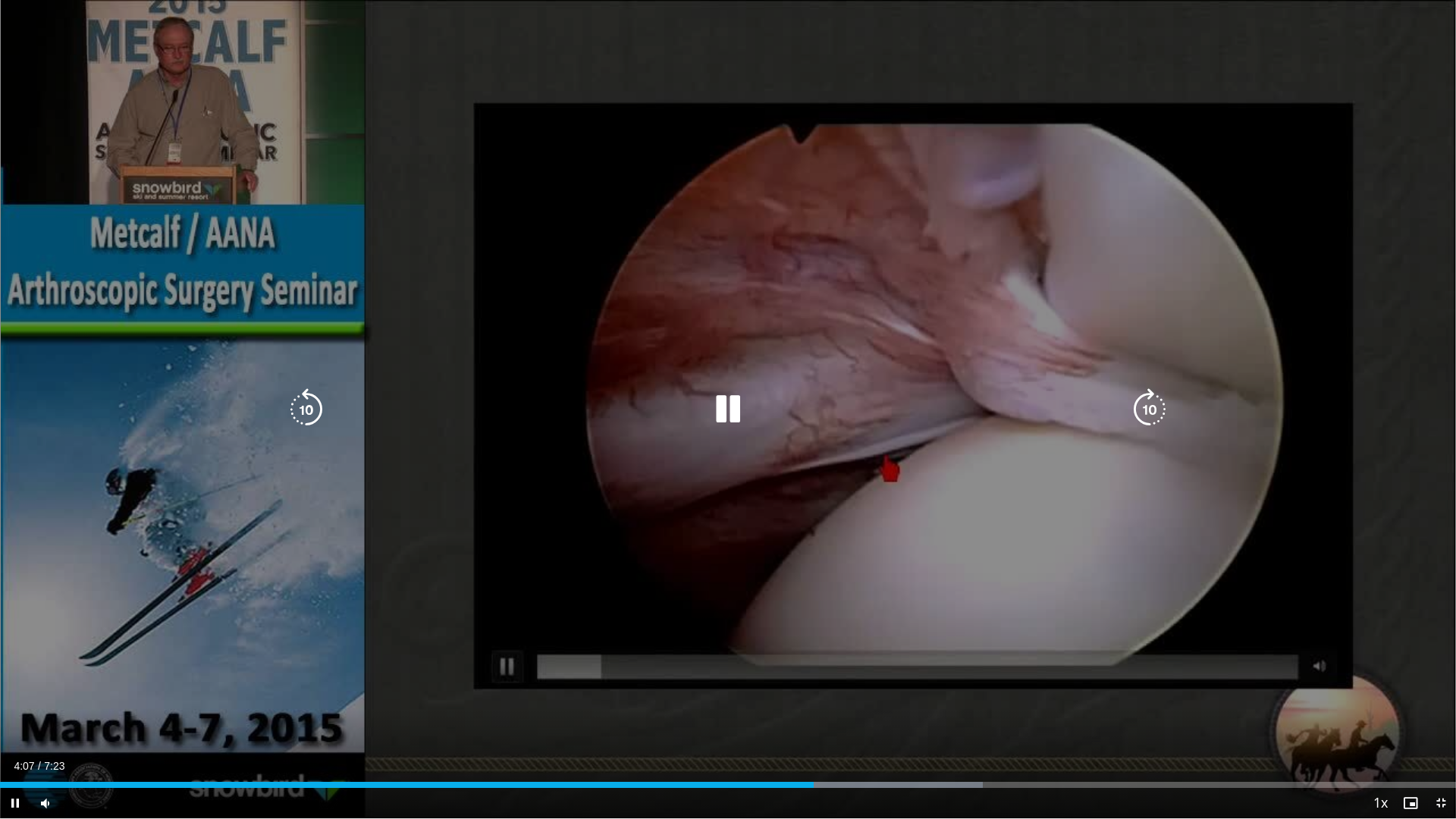
click at [835, 696] on div "Current Time 4:07 / Duration 7:23 Pause Skip Backward Skip Forward Mute 40% Loa…" at bounding box center [728, 802] width 1456 height 30
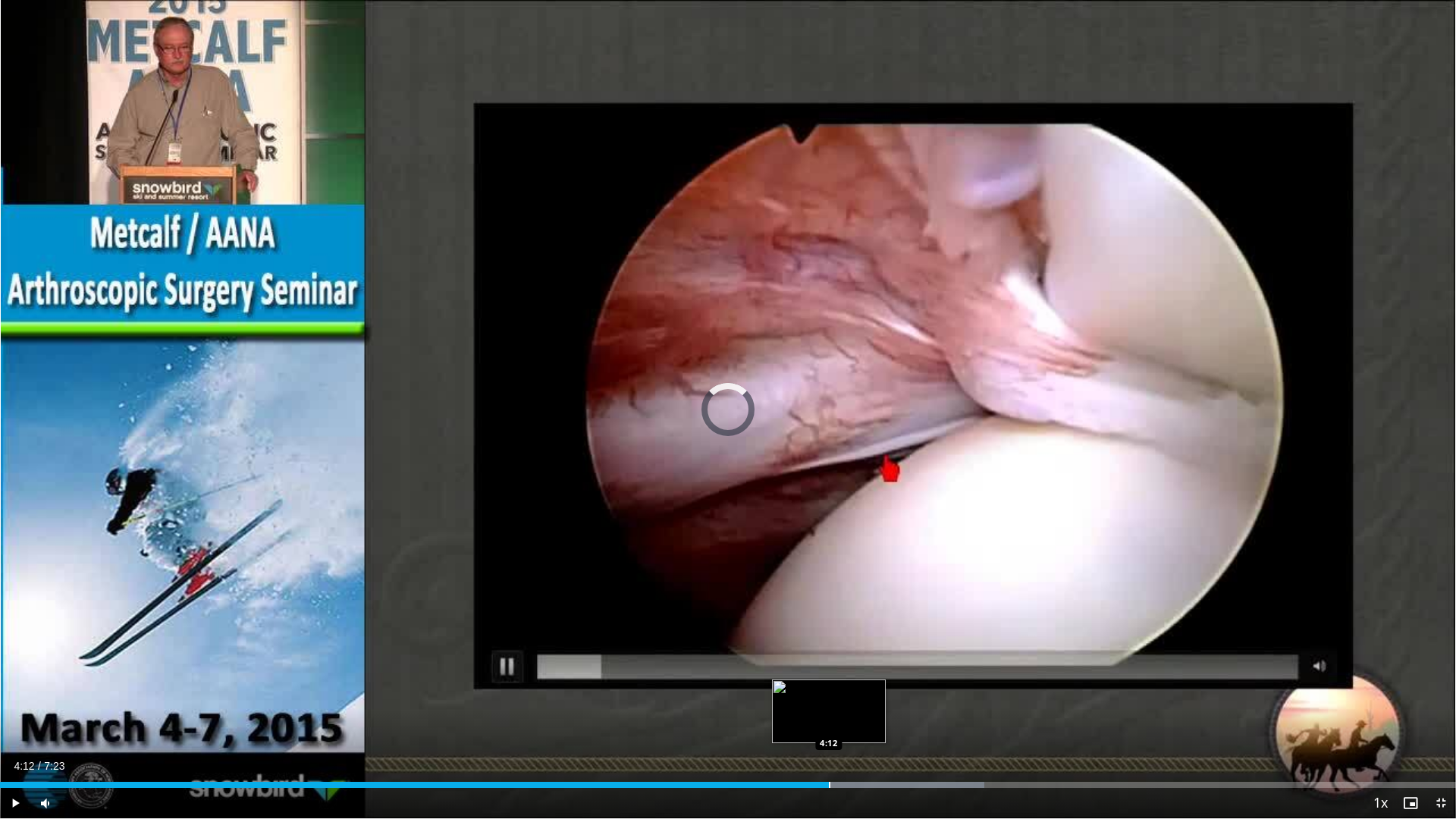
click at [829, 696] on div "Progress Bar" at bounding box center [829, 784] width 2 height 6
click at [847, 696] on div "Progress Bar" at bounding box center [847, 784] width 2 height 6
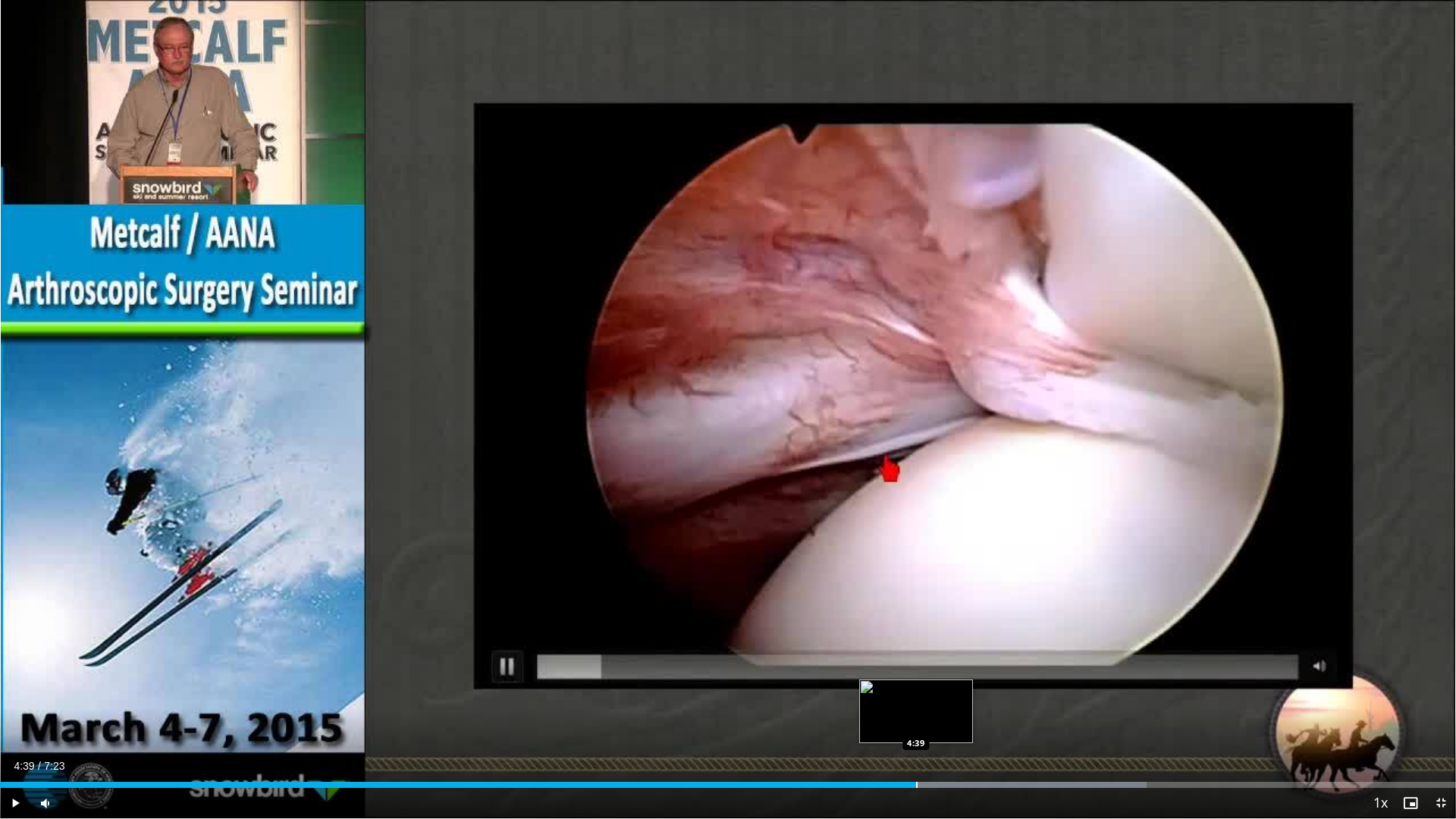
click at [916, 696] on div "Progress Bar" at bounding box center [917, 784] width 2 height 6
click at [897, 696] on div "Progress Bar" at bounding box center [898, 784] width 2 height 6
click at [887, 696] on div "Progress Bar" at bounding box center [888, 784] width 2 height 6
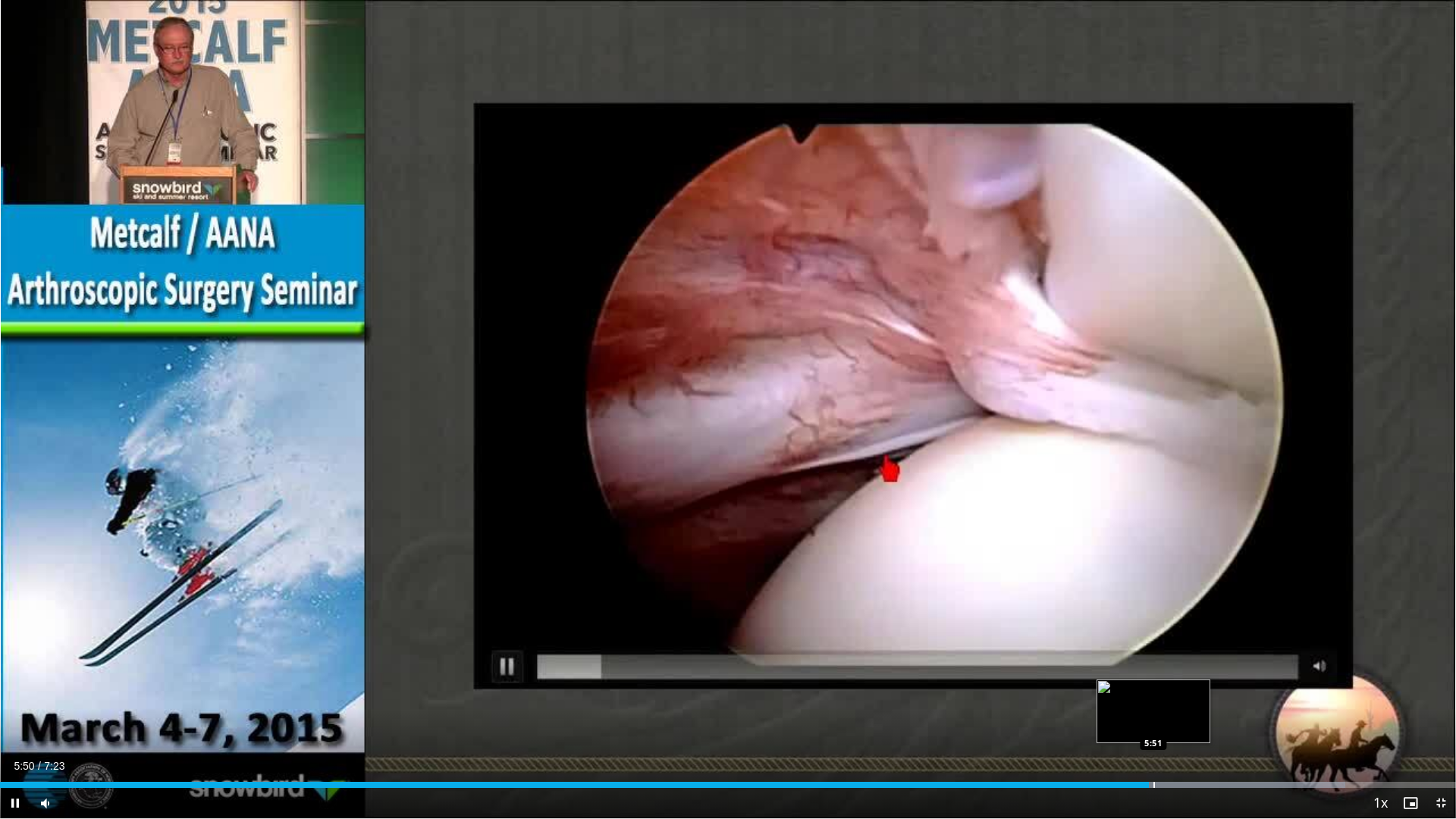
click at [1153, 696] on div "Progress Bar" at bounding box center [1154, 784] width 2 height 6
click at [1162, 696] on div "Progress Bar" at bounding box center [1163, 784] width 2 height 6
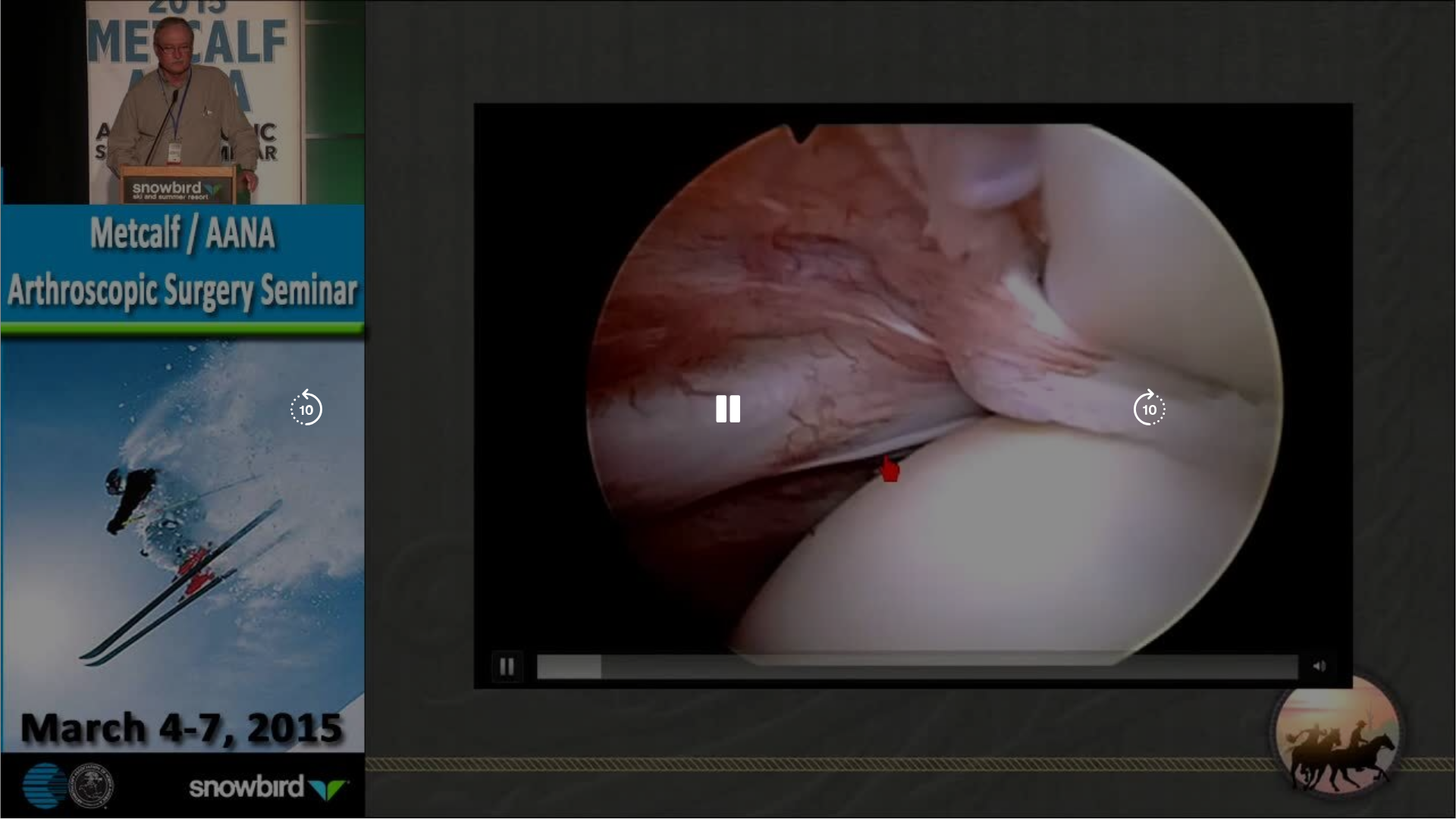
click at [1174, 696] on video-js "**********" at bounding box center [728, 409] width 1456 height 819
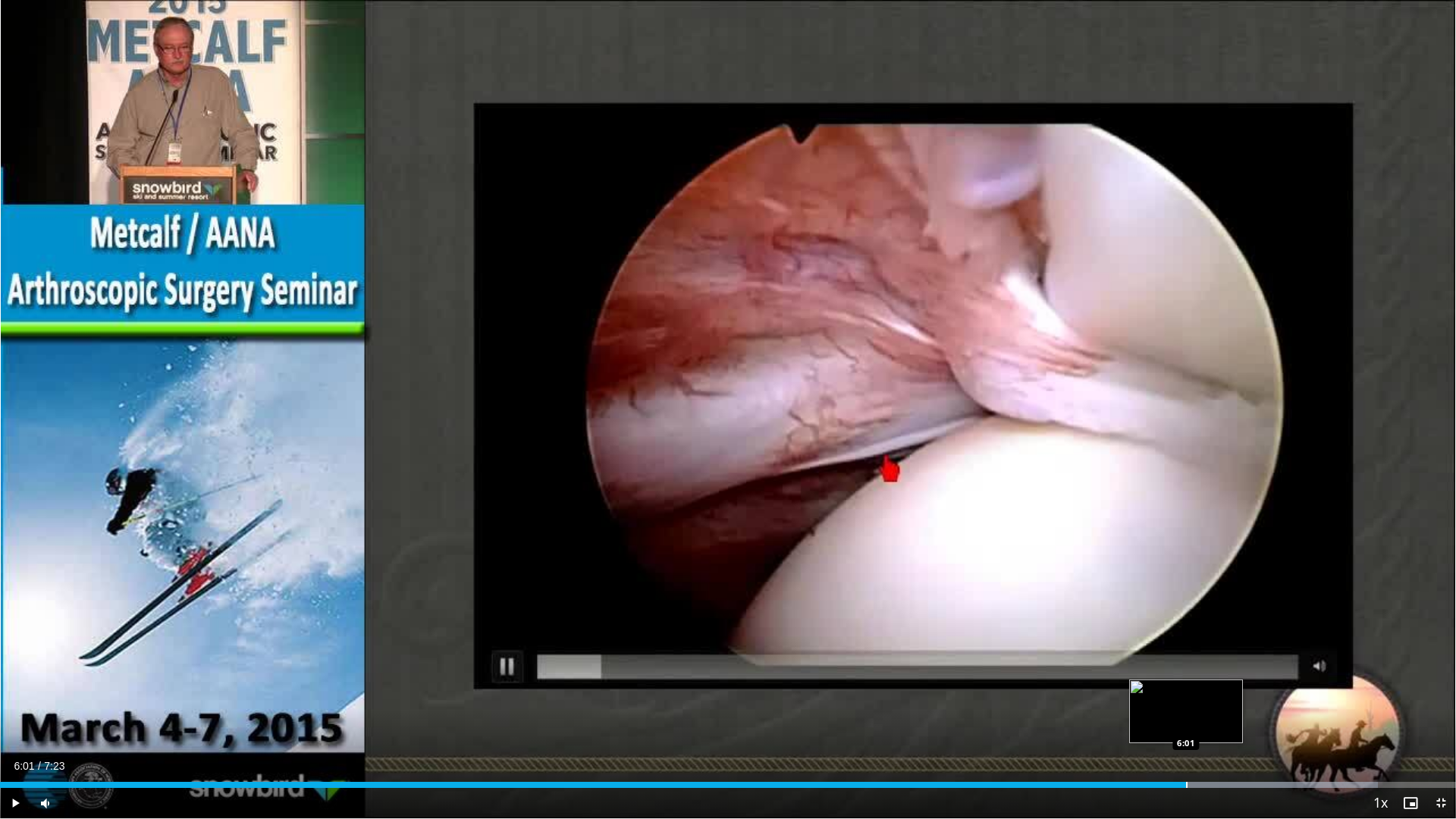
click at [1186, 696] on div "Loaded : 94.64% 6:01 6:01" at bounding box center [728, 780] width 1456 height 15
click at [1199, 696] on div "Loaded : 94.64% 6:05 6:05" at bounding box center [728, 780] width 1456 height 15
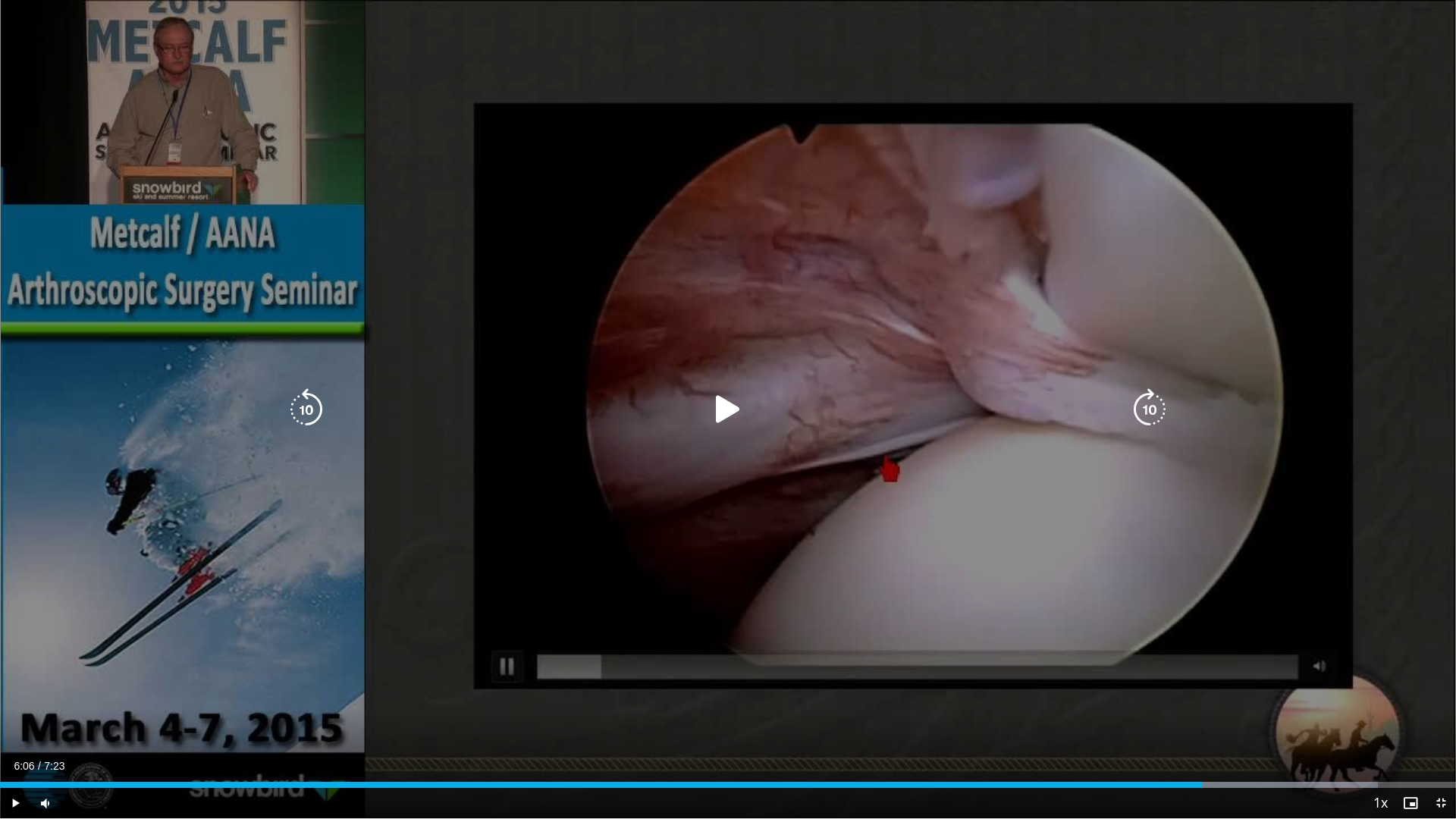
click at [1203, 696] on div "Loaded : 94.64% 6:06 6:05" at bounding box center [728, 780] width 1456 height 15
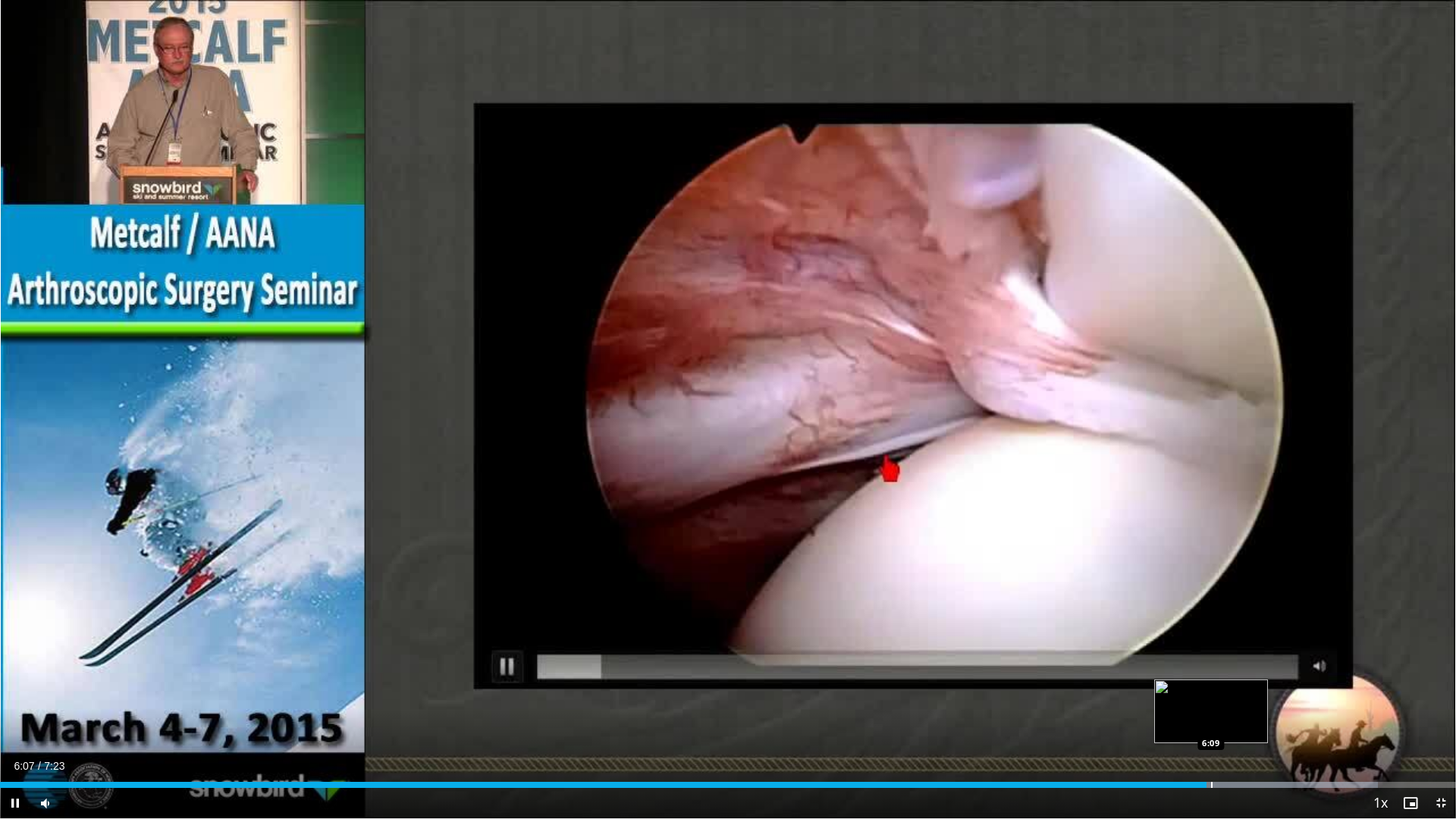
click at [1212, 696] on div "Loaded : 94.64% 6:07 6:09" at bounding box center [728, 780] width 1456 height 15
click at [1222, 696] on div "Loaded : 94.64% 6:12 6:12" at bounding box center [728, 780] width 1456 height 15
click at [1229, 696] on div "Loaded : 96.89% 6:14 6:14" at bounding box center [728, 780] width 1456 height 15
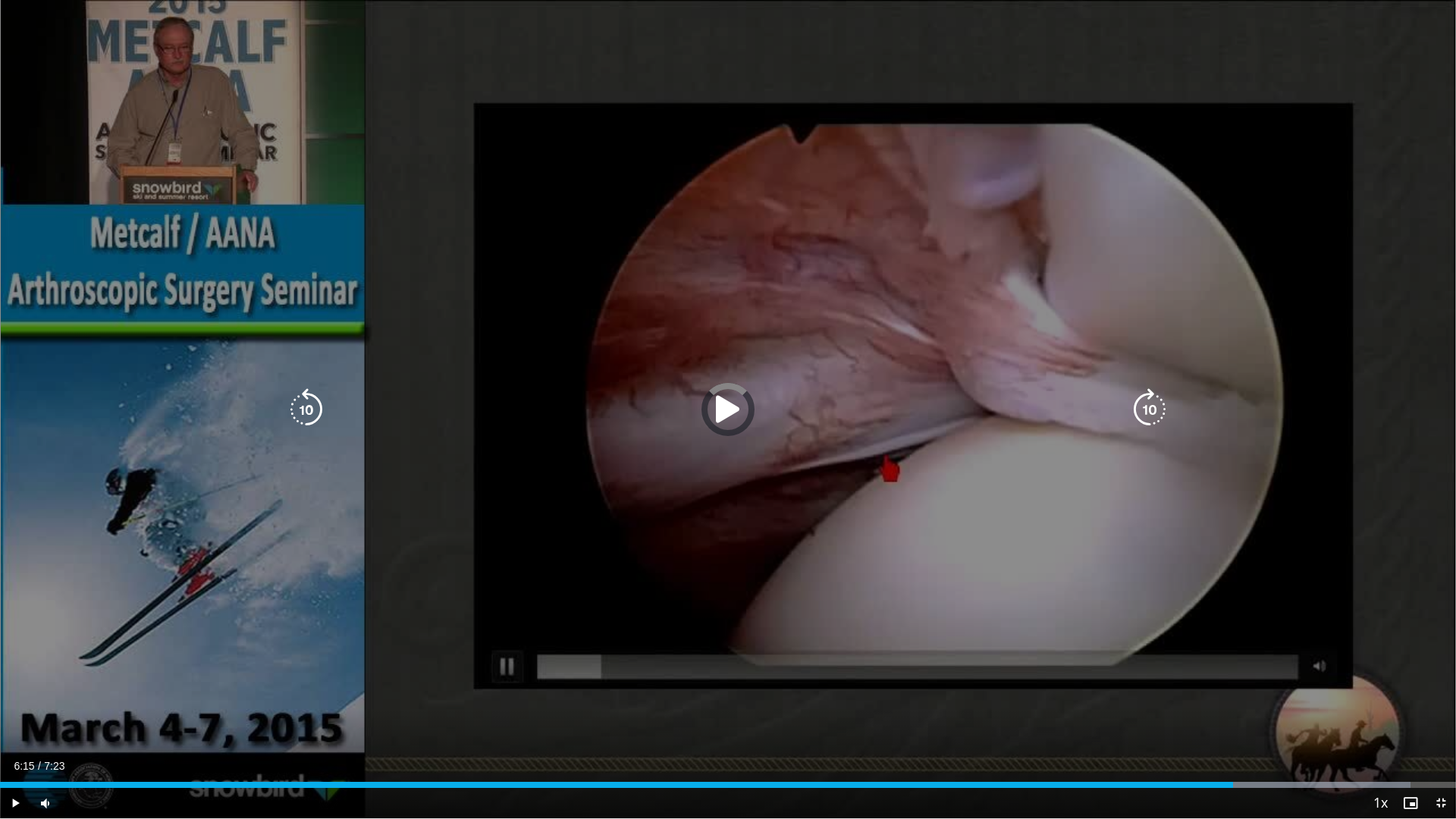
click at [1233, 696] on div "Loaded : 96.89% 6:15 6:15" at bounding box center [728, 780] width 1456 height 15
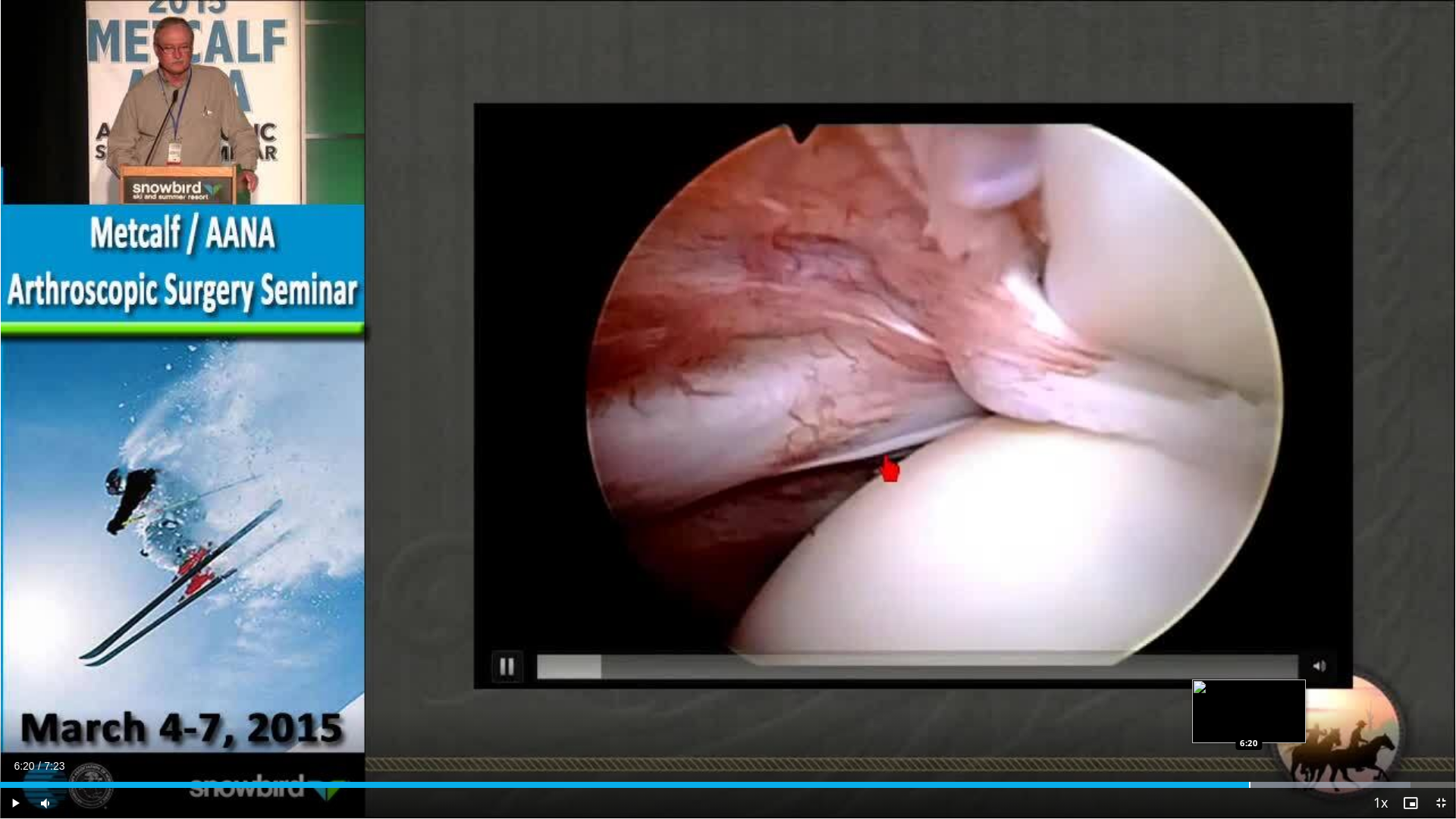
click at [1249, 696] on div "Progress Bar" at bounding box center [1250, 784] width 2 height 6
drag, startPoint x: 1252, startPoint y: 781, endPoint x: 1268, endPoint y: 783, distance: 16.1
click at [1264, 696] on div "Loaded : 96.88% 6:21 6:22" at bounding box center [728, 784] width 1456 height 6
drag, startPoint x: 1268, startPoint y: 783, endPoint x: 1277, endPoint y: 784, distance: 9.1
click at [1269, 696] on div "Progress Bar" at bounding box center [1269, 784] width 2 height 6
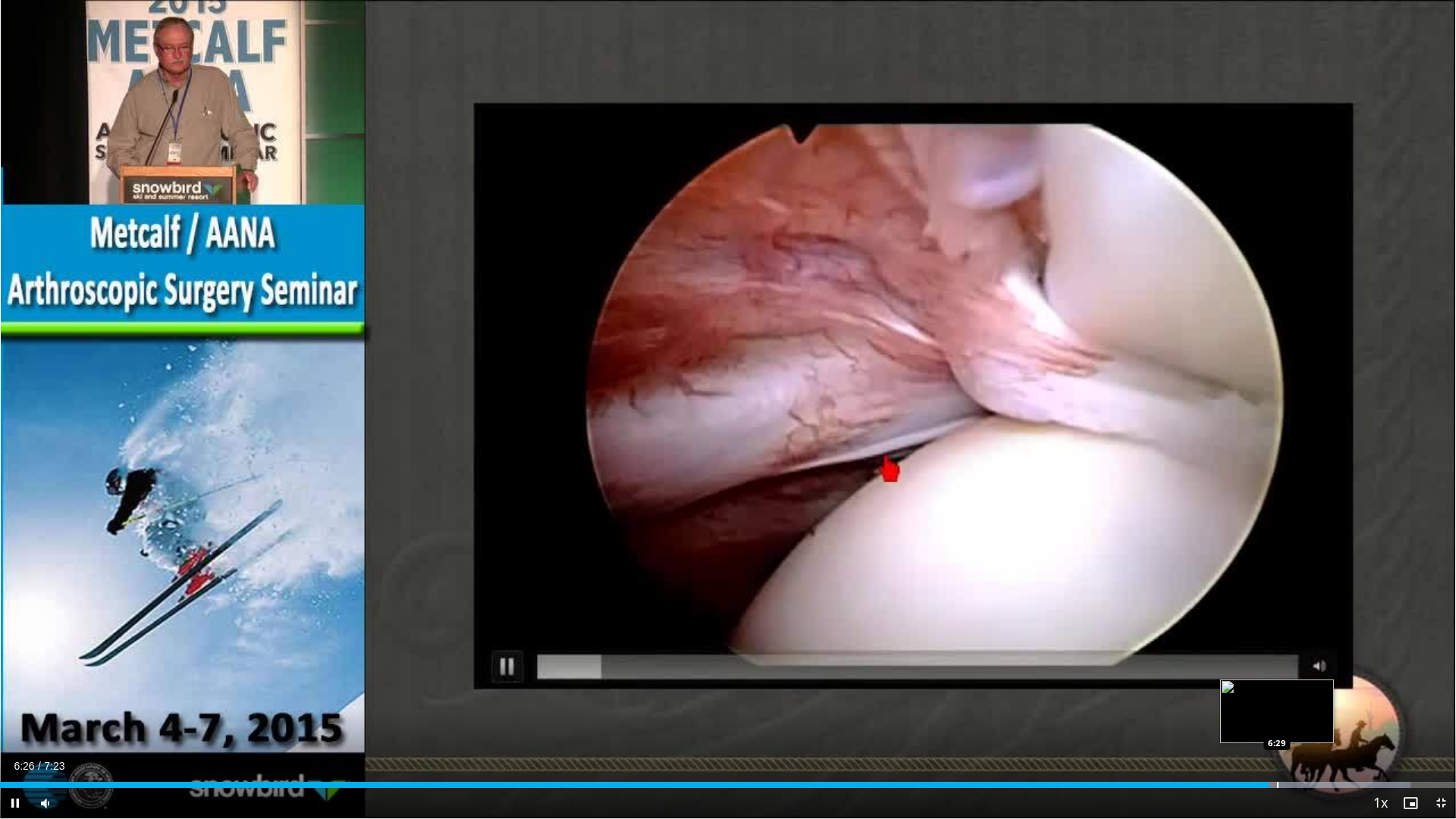
drag, startPoint x: 1277, startPoint y: 784, endPoint x: 1288, endPoint y: 785, distance: 11.0
click at [1278, 696] on div "Progress Bar" at bounding box center [1278, 784] width 2 height 6
click at [1290, 696] on div "Progress Bar" at bounding box center [1289, 784] width 2 height 6
drag, startPoint x: 1304, startPoint y: 786, endPoint x: 1347, endPoint y: 788, distance: 43.0
click at [1347, 696] on div "Current Time 6:51 / Duration 7:23 Play Skip Backward Skip Forward Mute 40% Load…" at bounding box center [728, 802] width 1456 height 30
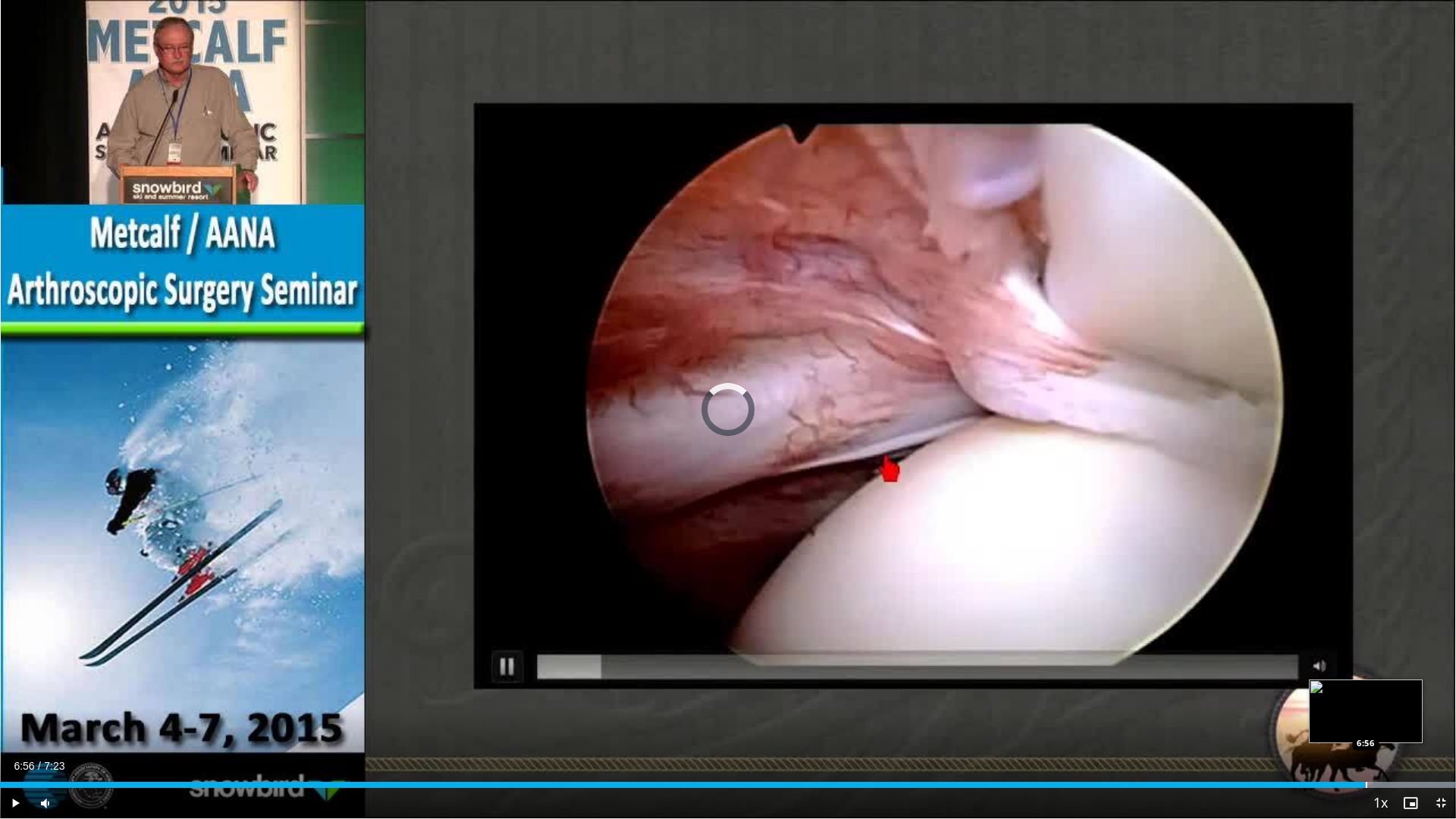
drag, startPoint x: 1356, startPoint y: 782, endPoint x: 1366, endPoint y: 780, distance: 10.2
click at [1366, 696] on div "Loaded : 100.00% 6:56 6:56" at bounding box center [728, 780] width 1456 height 15
click at [1392, 696] on div "Progress Bar" at bounding box center [1325, 784] width 262 height 6
click at [1411, 696] on div "Progress Bar" at bounding box center [1412, 784] width 2 height 6
click at [1430, 696] on div "Progress Bar" at bounding box center [1429, 784] width 2 height 6
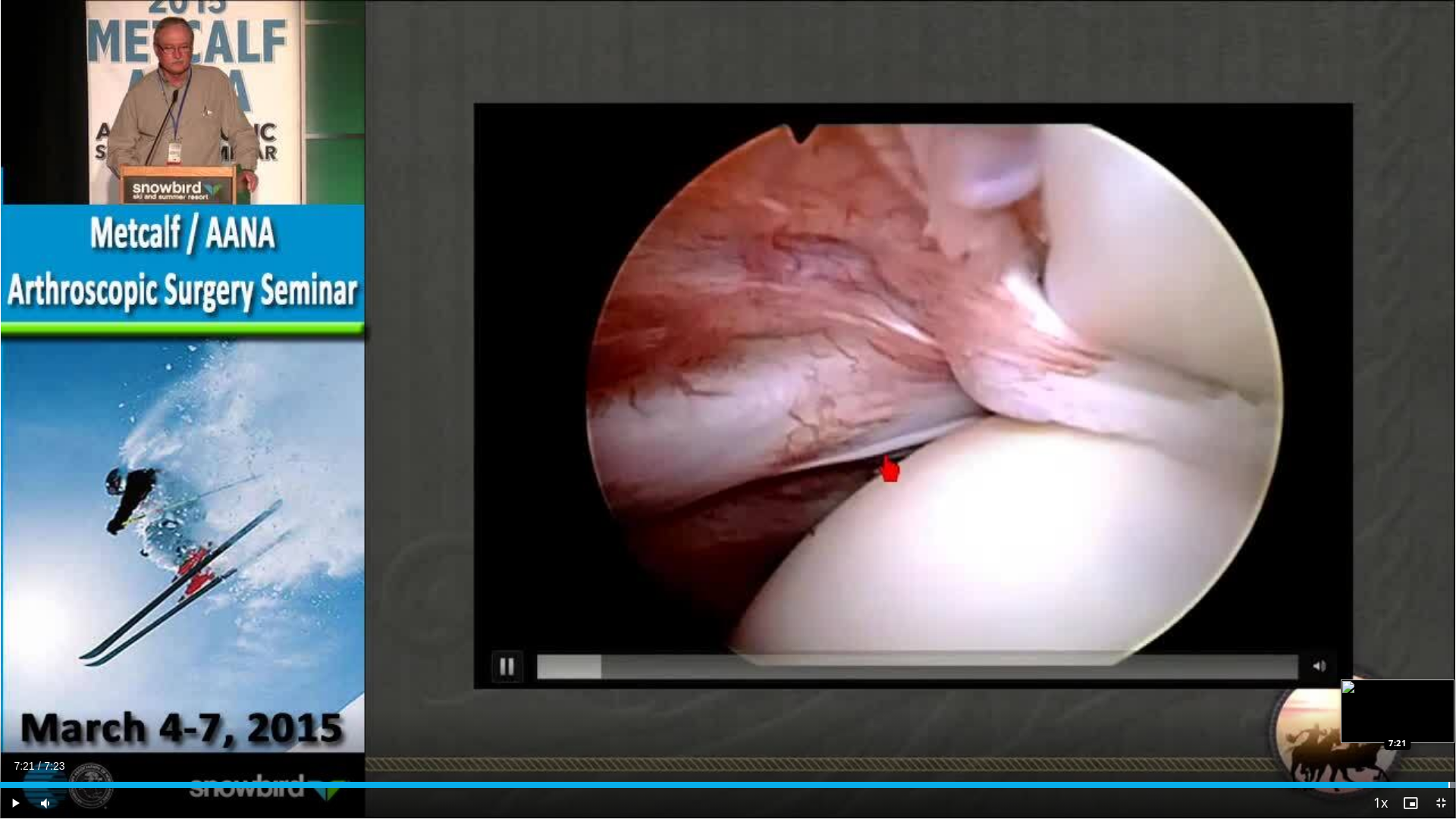
click at [1444, 696] on div "Progress Bar" at bounding box center [1449, 784] width 2 height 6
click at [1438, 696] on span "Video Player" at bounding box center [1440, 802] width 30 height 30
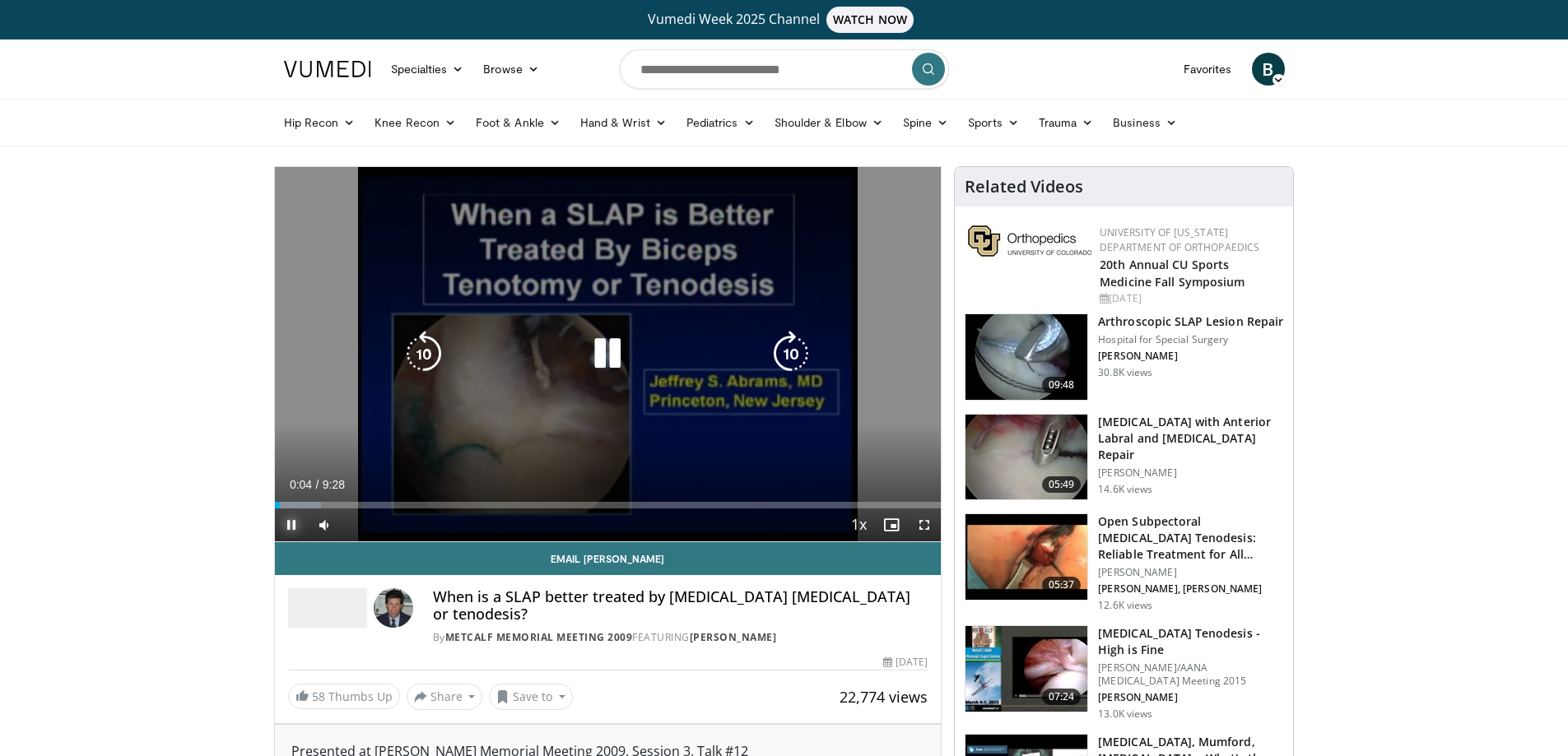
click at [296, 523] on span "Video Player" at bounding box center [291, 524] width 33 height 33
